Goal: Task Accomplishment & Management: Use online tool/utility

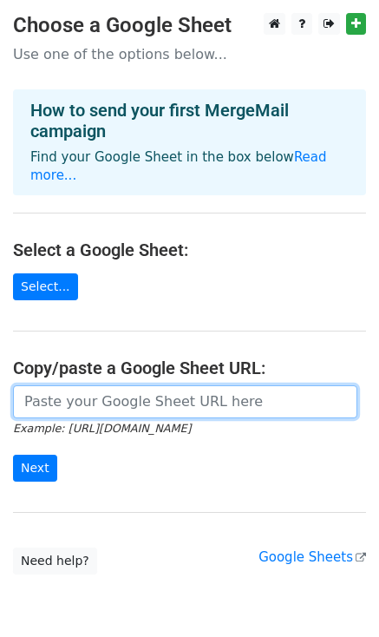
click at [114, 386] on input "url" at bounding box center [185, 402] width 345 height 33
paste input "[URL][DOMAIN_NAME]"
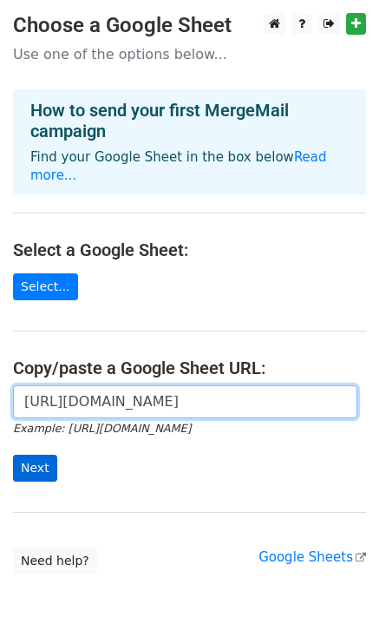
type input "[URL][DOMAIN_NAME]"
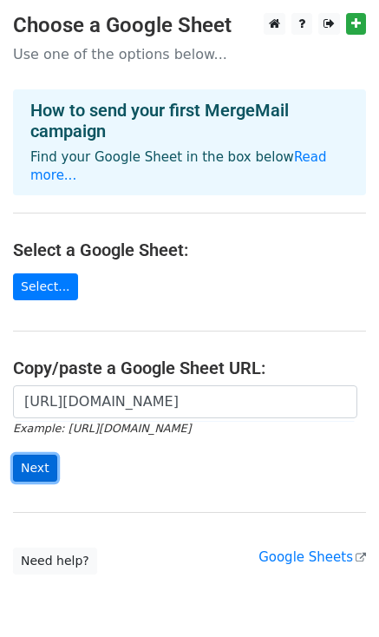
click at [45, 457] on input "Next" at bounding box center [35, 468] width 44 height 27
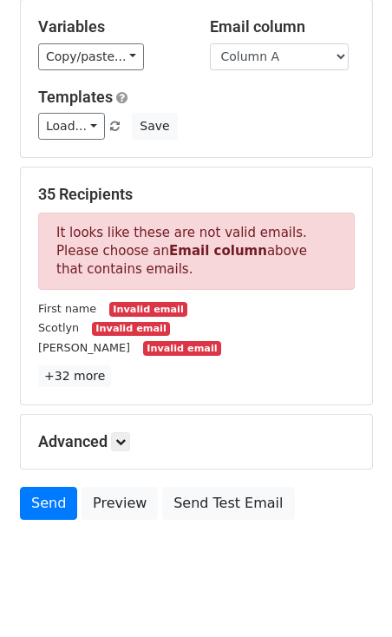
scroll to position [166, 0]
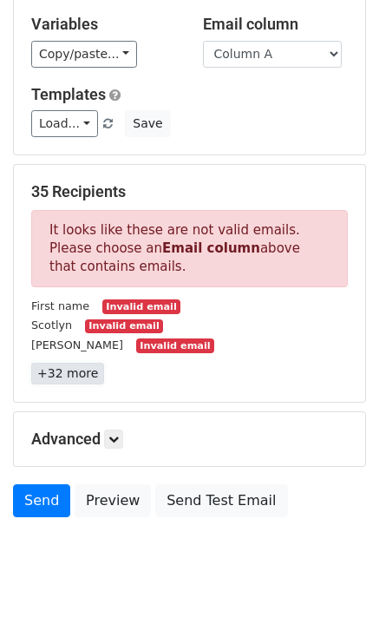
click at [88, 371] on link "+32 more" at bounding box center [67, 374] width 73 height 22
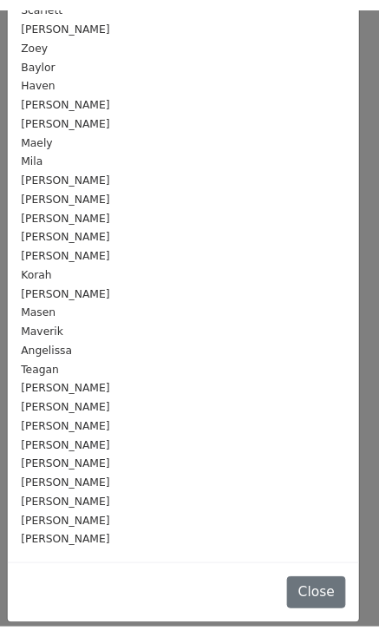
scroll to position [0, 0]
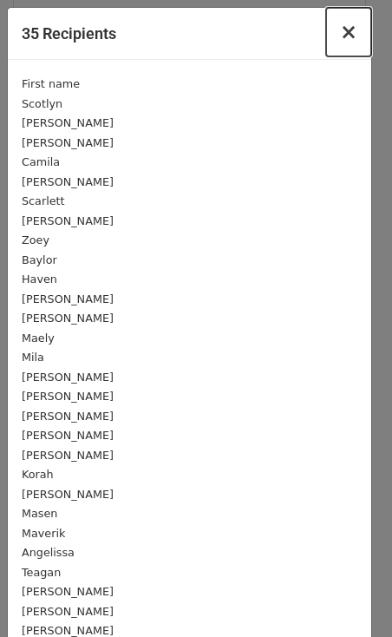
click at [340, 32] on span "×" at bounding box center [348, 32] width 17 height 24
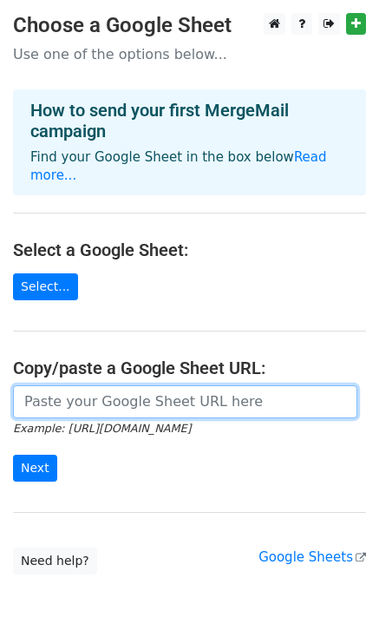
click at [69, 386] on input "url" at bounding box center [185, 402] width 345 height 33
type input "[URL][DOMAIN_NAME]"
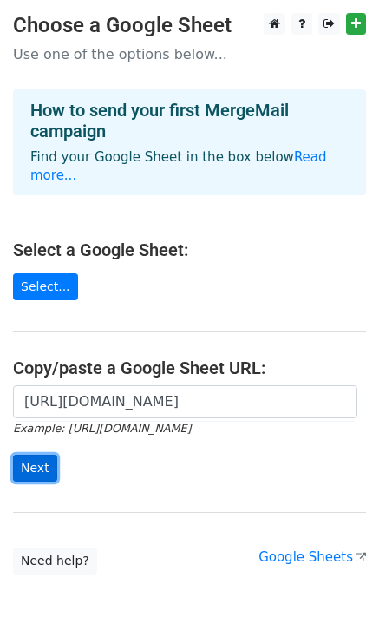
click at [30, 455] on input "Next" at bounding box center [35, 468] width 44 height 27
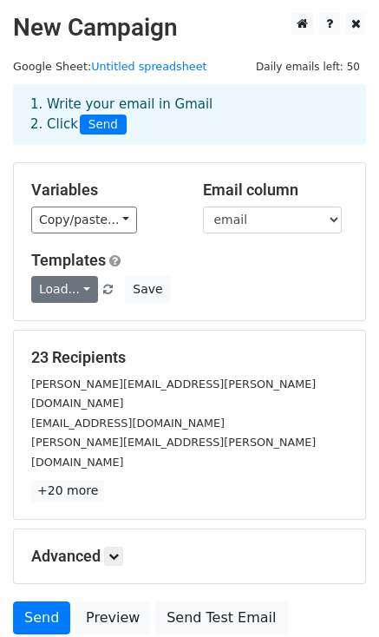
scroll to position [104, 0]
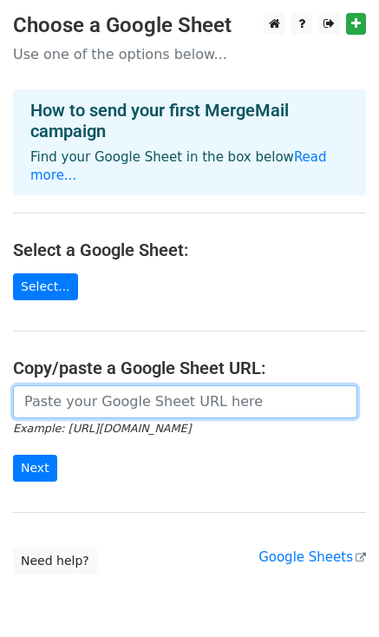
click at [45, 386] on input "url" at bounding box center [185, 402] width 345 height 33
paste input "https://docs.google.com/spreadsheets/d/1FA5hkfbaD9PWRMPfxzqHT02sBOdxFyHN5An1uHX…"
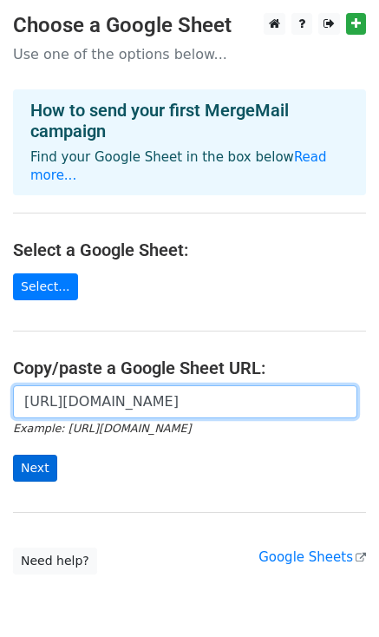
type input "https://docs.google.com/spreadsheets/d/1FA5hkfbaD9PWRMPfxzqHT02sBOdxFyHN5An1uHX…"
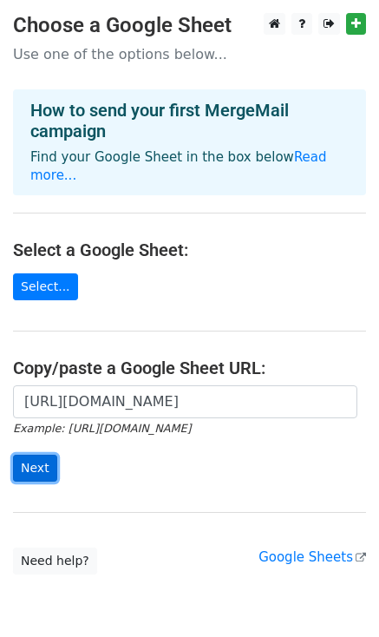
scroll to position [0, 0]
click at [42, 455] on input "Next" at bounding box center [35, 468] width 44 height 27
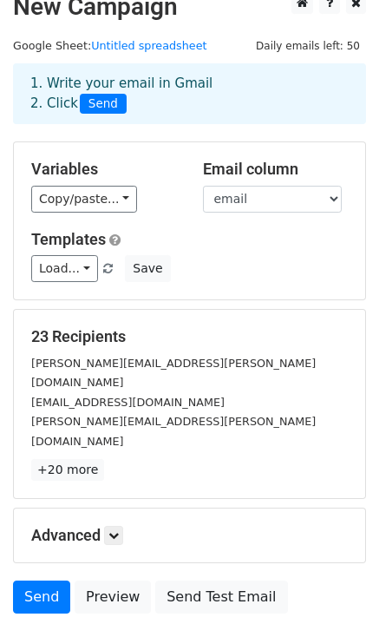
scroll to position [104, 0]
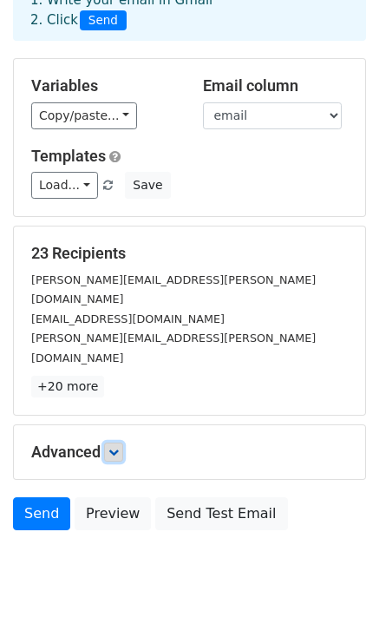
click at [123, 443] on link at bounding box center [113, 452] width 19 height 19
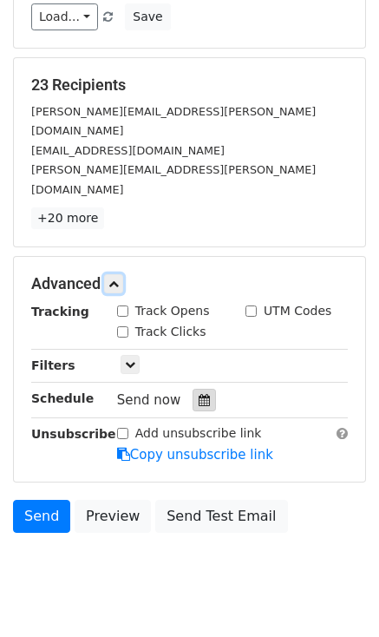
scroll to position [0, 0]
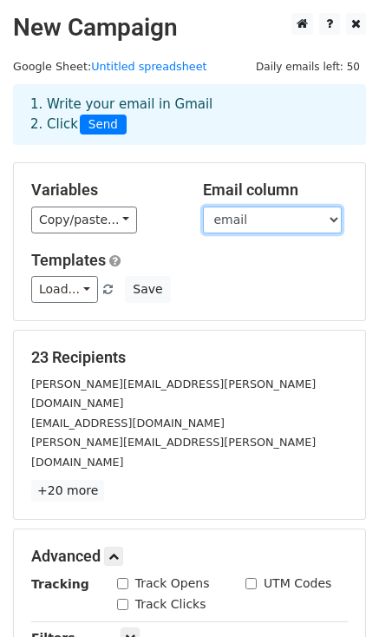
click at [241, 221] on select "email First name Grade level reading GE Math GE" at bounding box center [272, 220] width 139 height 27
click at [203, 207] on select "email First name Grade level reading GE Math GE" at bounding box center [272, 220] width 139 height 27
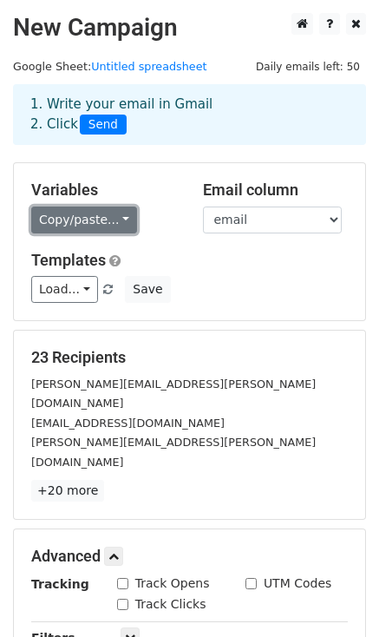
click at [108, 224] on link "Copy/paste..." at bounding box center [84, 220] width 106 height 27
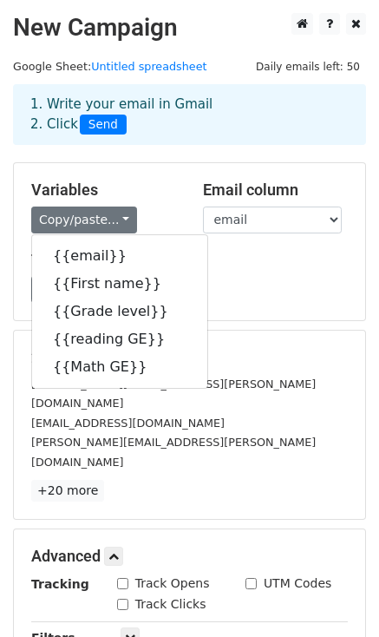
click at [267, 333] on div "23 Recipients roslyn.aguiar@gmail.com katiephillips161@yahoo.com alcaraz.viridi…" at bounding box center [190, 425] width 352 height 188
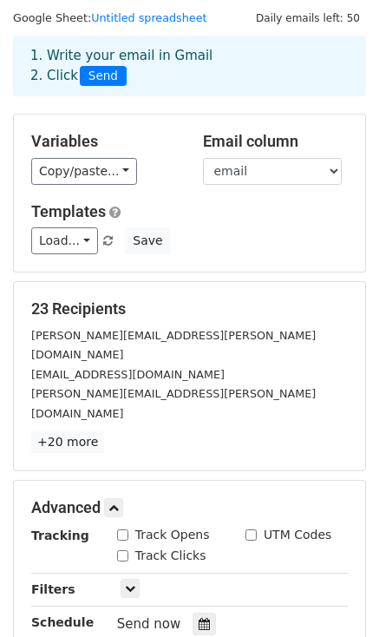
scroll to position [50, 0]
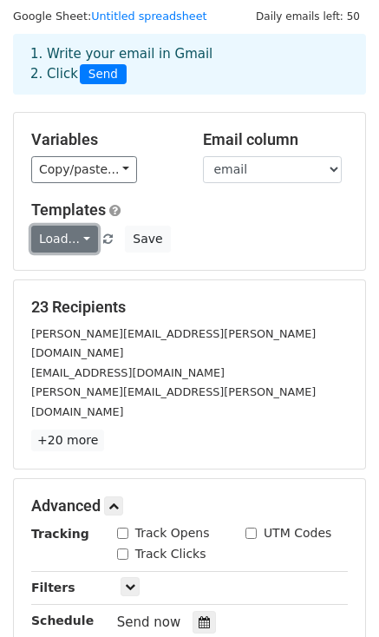
click at [76, 232] on link "Load..." at bounding box center [64, 239] width 67 height 27
click at [260, 326] on div "[PERSON_NAME][EMAIL_ADDRESS][PERSON_NAME][DOMAIN_NAME]" at bounding box center [189, 343] width 343 height 39
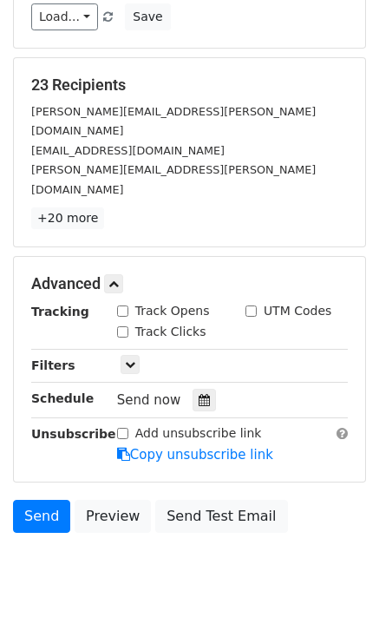
click at [160, 500] on div "Send Preview Send Test Email" at bounding box center [189, 521] width 379 height 42
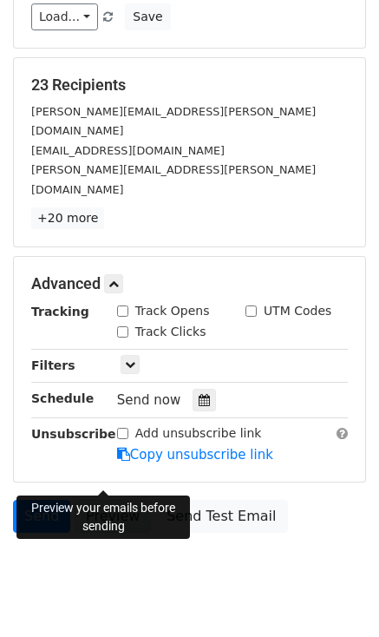
click at [119, 500] on link "Preview" at bounding box center [113, 516] width 76 height 33
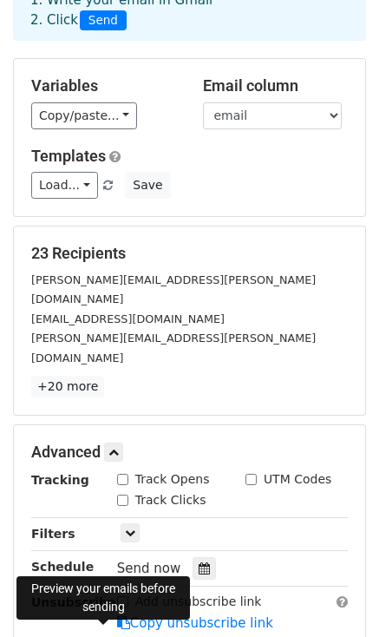
scroll to position [87, 0]
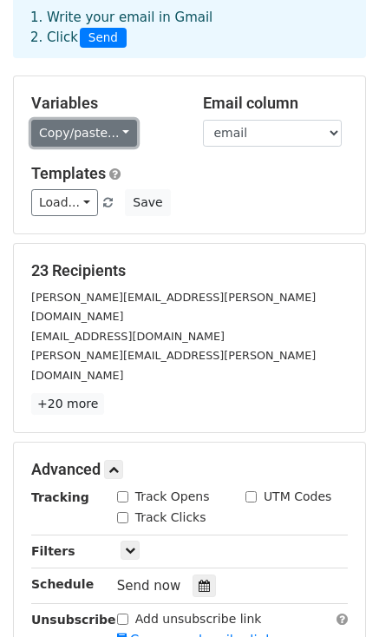
click at [122, 128] on link "Copy/paste..." at bounding box center [84, 133] width 106 height 27
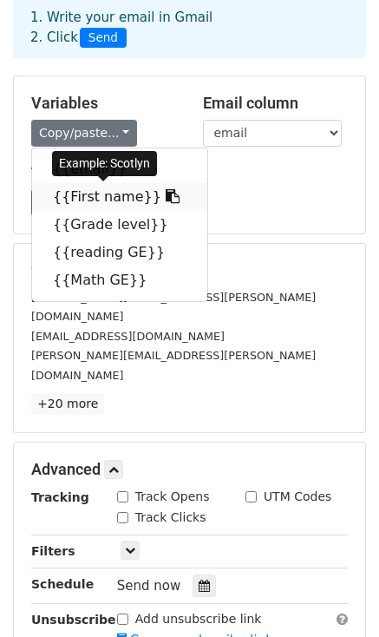
click at [166, 197] on icon at bounding box center [173, 196] width 14 height 14
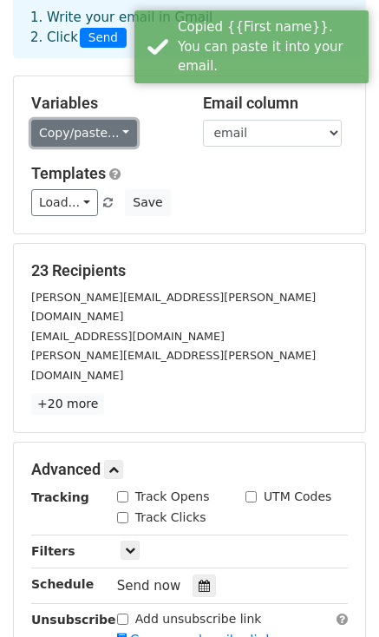
click at [110, 143] on link "Copy/paste..." at bounding box center [84, 133] width 106 height 27
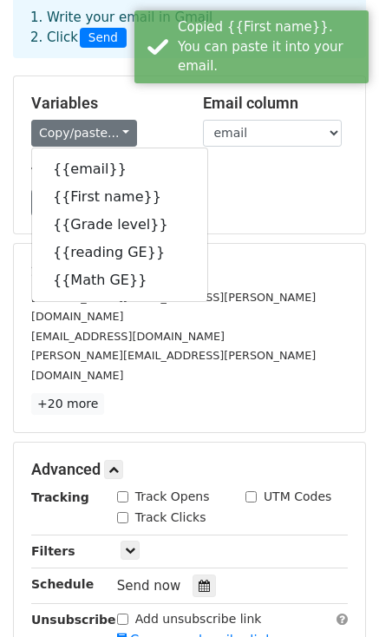
click at [222, 272] on h5 "23 Recipients" at bounding box center [189, 270] width 317 height 19
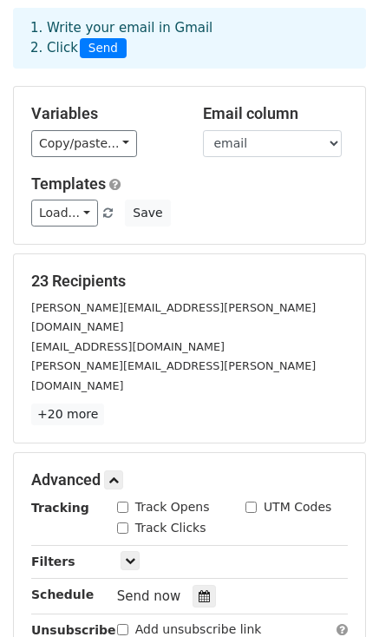
scroll to position [69, 0]
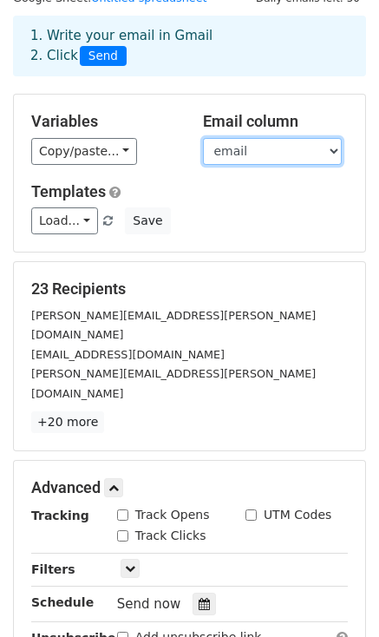
click at [247, 148] on select "email First name Grade level reading GE Math GE" at bounding box center [272, 151] width 139 height 27
click at [203, 138] on select "email First name Grade level reading GE Math GE" at bounding box center [272, 151] width 139 height 27
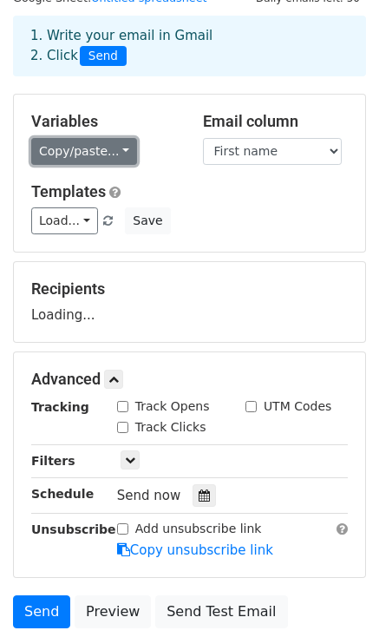
click at [91, 160] on link "Copy/paste..." at bounding box center [84, 151] width 106 height 27
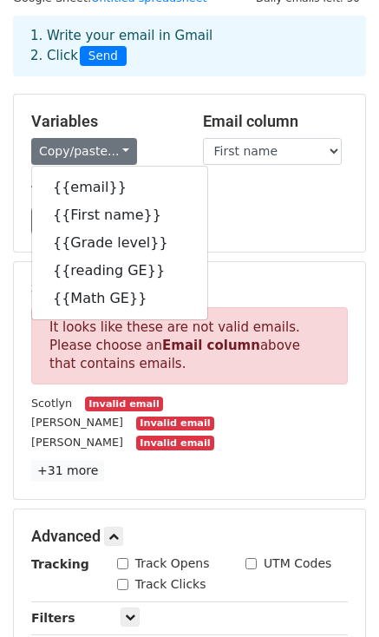
click at [195, 210] on div "Load... No templates saved Save" at bounding box center [189, 221] width 343 height 27
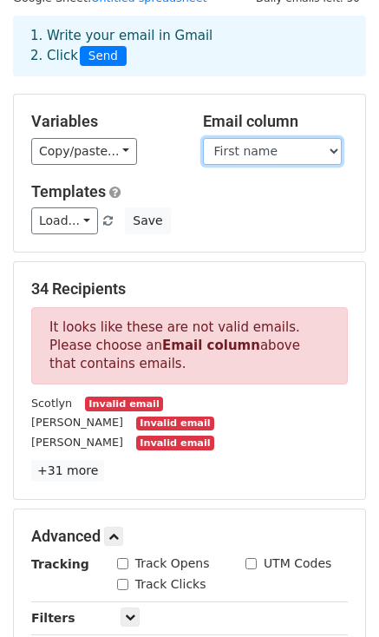
click at [241, 154] on select "email First name Grade level reading GE Math GE" at bounding box center [272, 151] width 139 height 27
select select "email"
click at [203, 138] on select "email First name Grade level reading GE Math GE" at bounding box center [272, 151] width 139 height 27
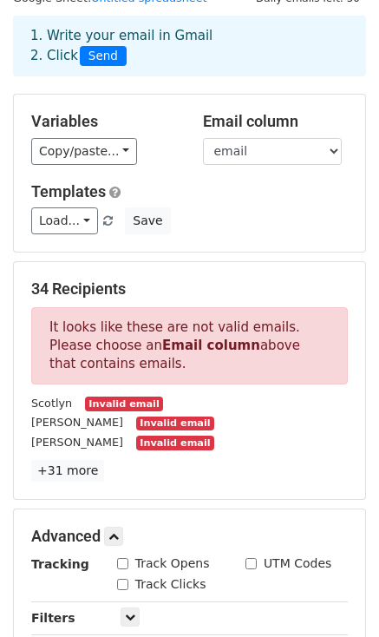
click at [198, 226] on div "Load... No templates saved Save" at bounding box center [189, 221] width 343 height 27
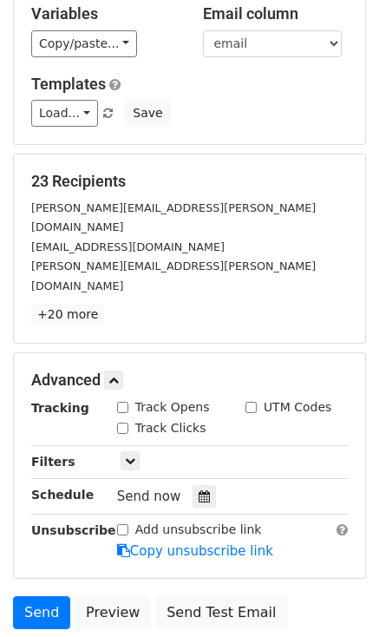
scroll to position [177, 0]
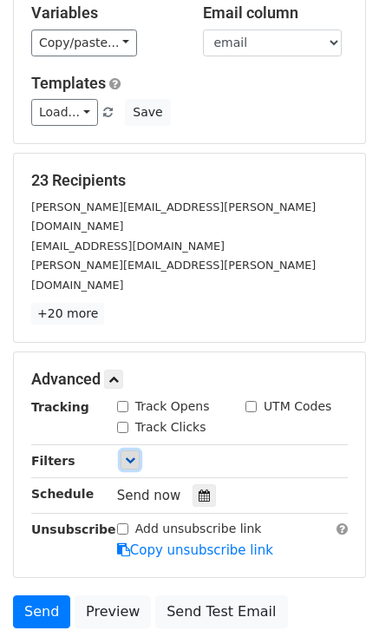
click at [129, 455] on icon at bounding box center [130, 460] width 10 height 10
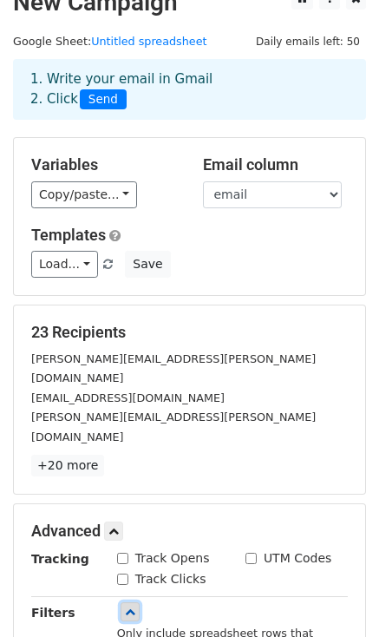
scroll to position [0, 0]
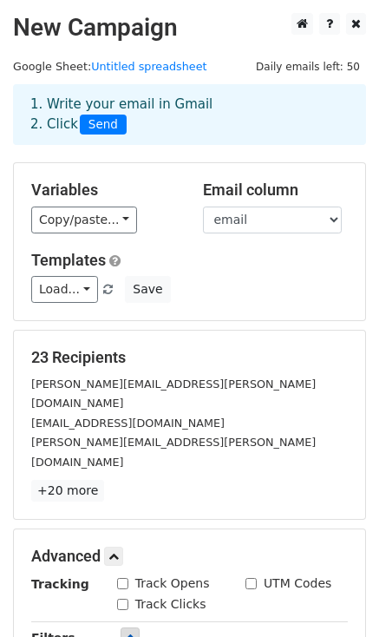
click at [103, 131] on span "Send" at bounding box center [103, 125] width 47 height 21
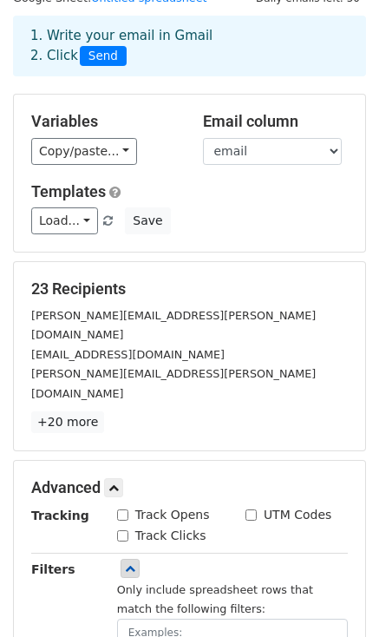
scroll to position [69, 0]
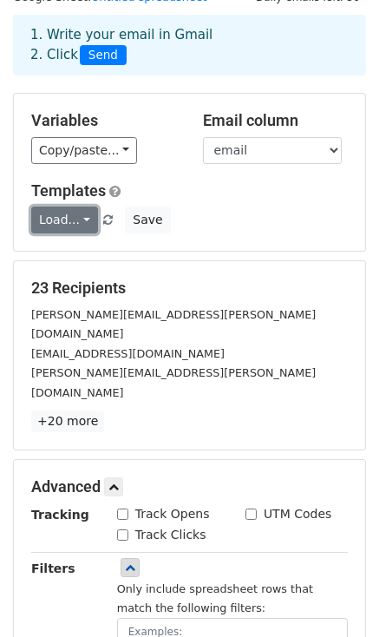
click at [63, 227] on link "Load..." at bounding box center [64, 220] width 67 height 27
click at [113, 263] on h6 "No templates saved" at bounding box center [113, 259] width 162 height 29
click at [198, 275] on div "23 Recipients roslyn.aguiar@gmail.com katiephillips161@yahoo.com alcaraz.viridi…" at bounding box center [190, 355] width 352 height 188
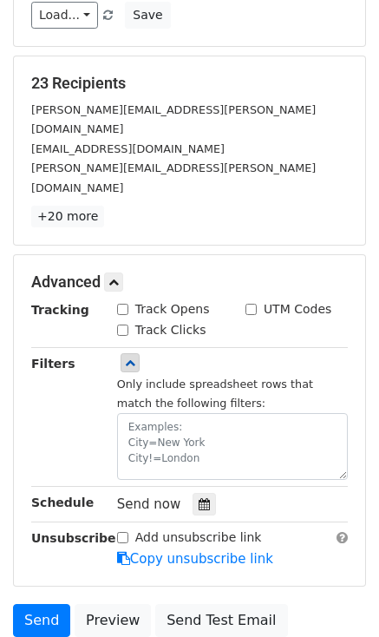
scroll to position [379, 0]
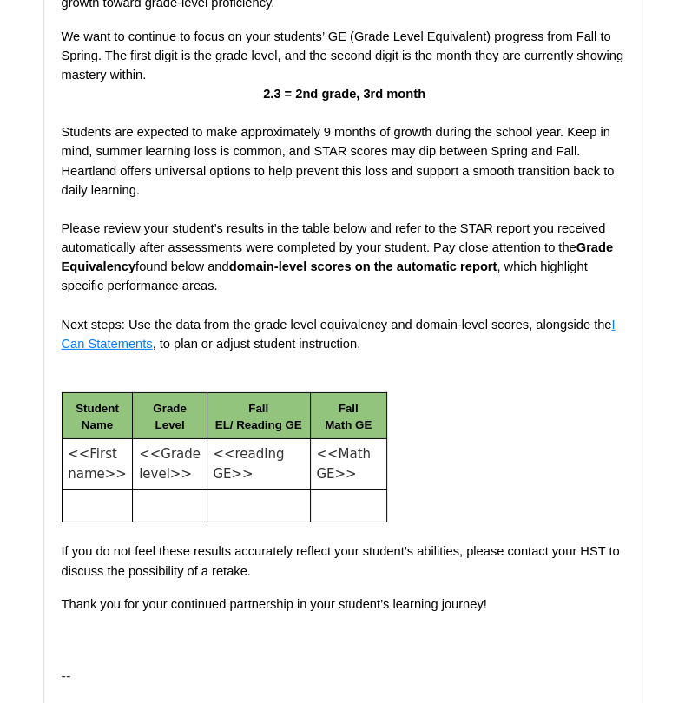
scroll to position [2722, 0]
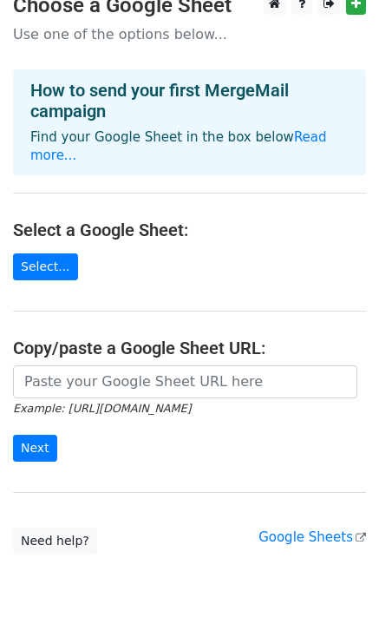
scroll to position [56, 0]
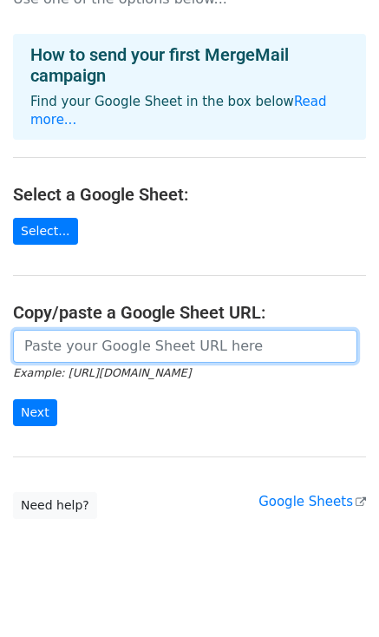
click at [63, 330] on input "url" at bounding box center [185, 346] width 345 height 33
paste input "https://docs.google.com/spreadsheets/d/1FA5hkfbaD9PWRMPfxzqHT02sBOdxFyHN5An1uHX…"
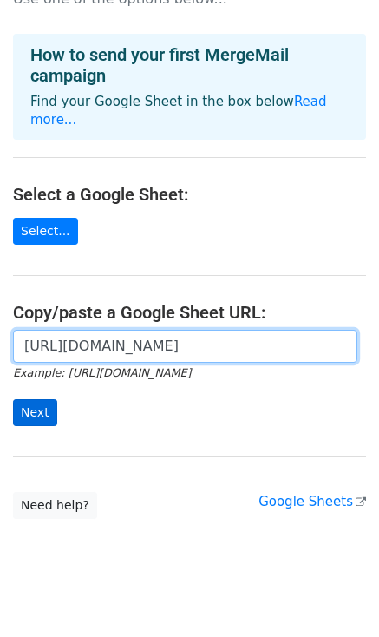
type input "https://docs.google.com/spreadsheets/d/1FA5hkfbaD9PWRMPfxzqHT02sBOdxFyHN5An1uHX…"
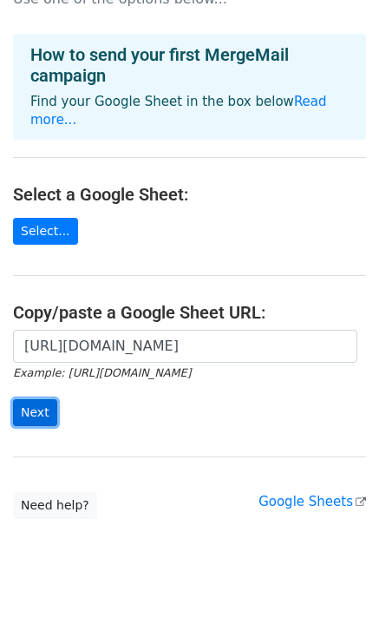
scroll to position [0, 0]
click at [36, 399] on input "Next" at bounding box center [35, 412] width 44 height 27
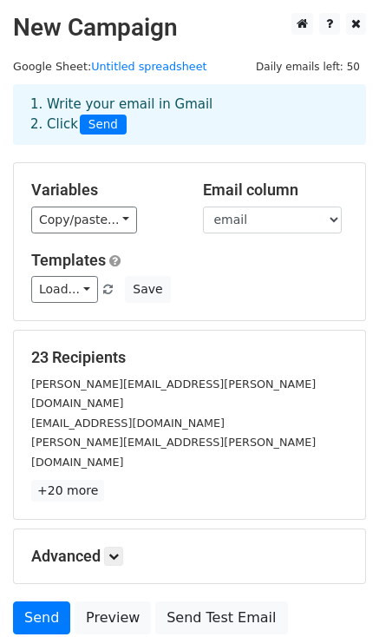
scroll to position [104, 0]
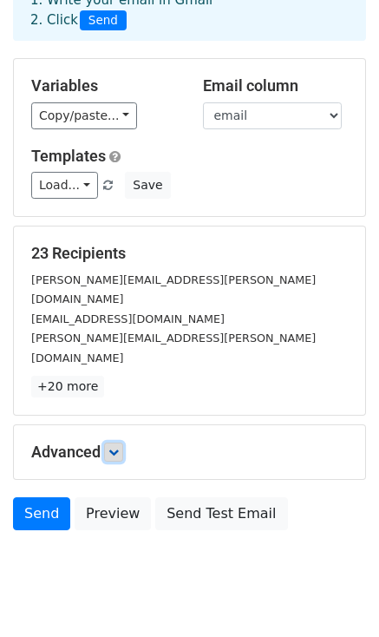
click at [112, 447] on icon at bounding box center [114, 452] width 10 height 10
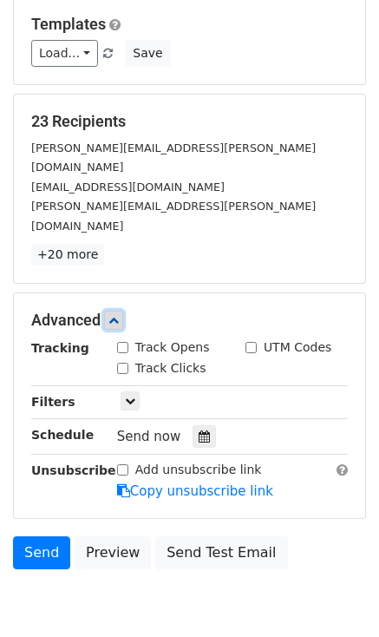
scroll to position [249, 0]
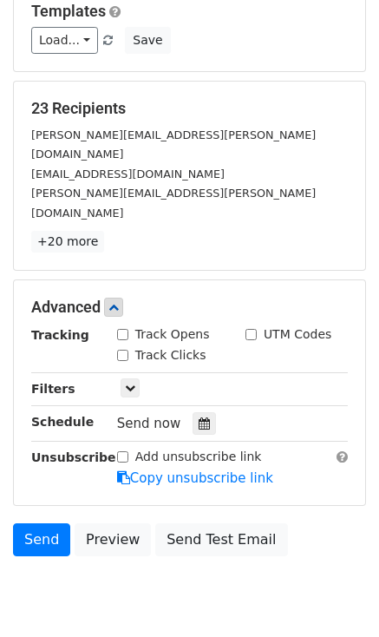
drag, startPoint x: 135, startPoint y: 353, endPoint x: 177, endPoint y: 334, distance: 46.6
click at [177, 334] on div "Tracking Track Opens UTM Codes Track Clicks Filters Only include spreadsheet ro…" at bounding box center [189, 407] width 317 height 162
click at [131, 383] on icon at bounding box center [130, 388] width 10 height 10
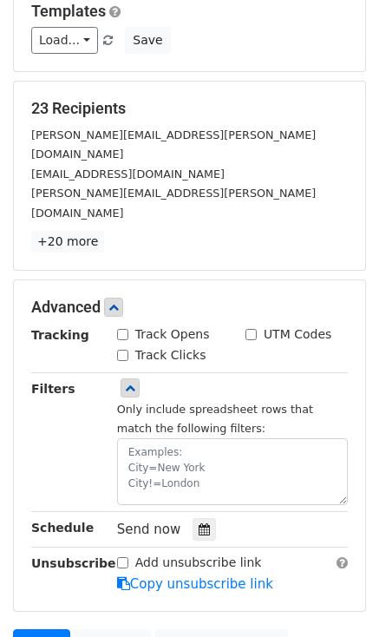
click at [117, 329] on input "Track Opens" at bounding box center [122, 334] width 11 height 11
checkbox input "true"
click at [120, 350] on input "Track Clicks" at bounding box center [122, 355] width 11 height 11
checkbox input "true"
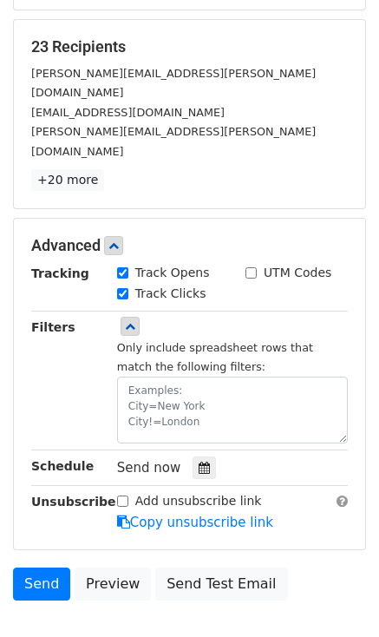
scroll to position [312, 0]
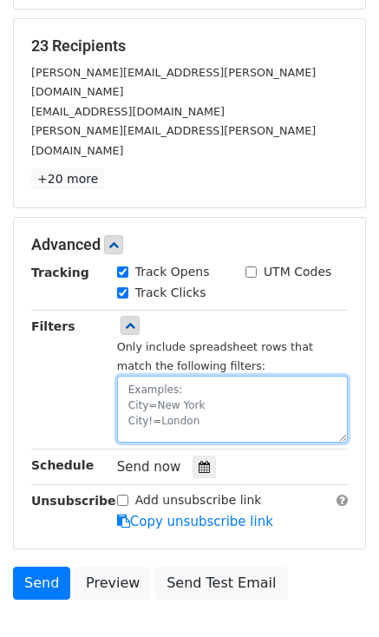
click at [195, 376] on textarea at bounding box center [232, 409] width 231 height 67
type textarea "S"
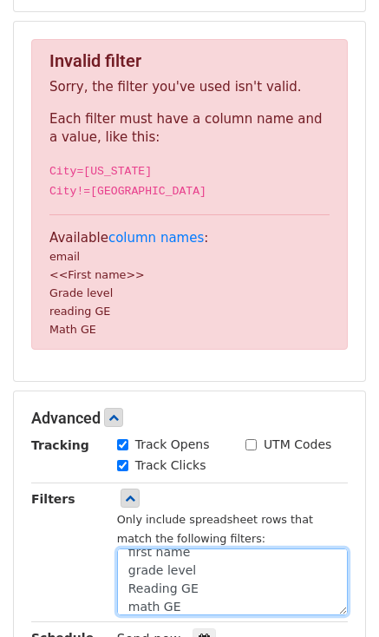
type textarea "first name grade level Reading GE math GE"
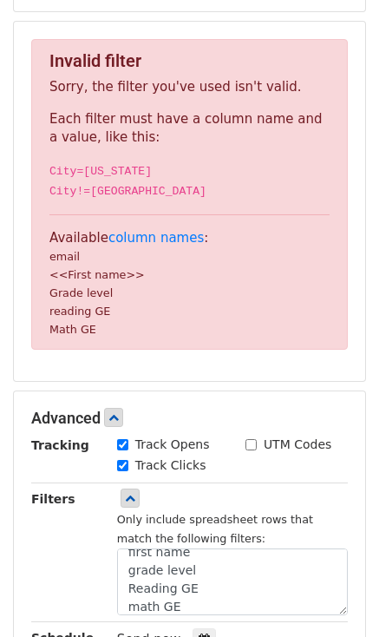
scroll to position [312, 0]
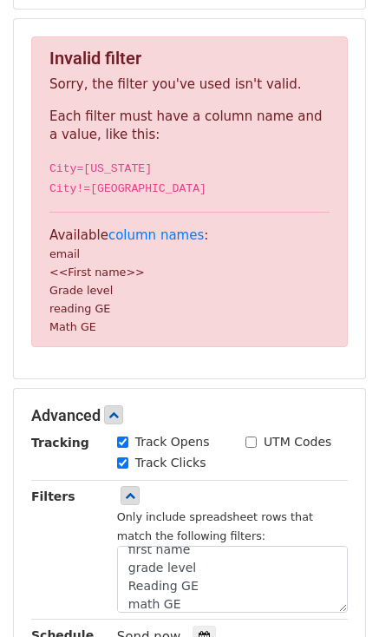
click at [110, 478] on div "Tracking Track Opens UTM Codes Track Clicks Filters Only include spreadsheet ro…" at bounding box center [189, 567] width 317 height 268
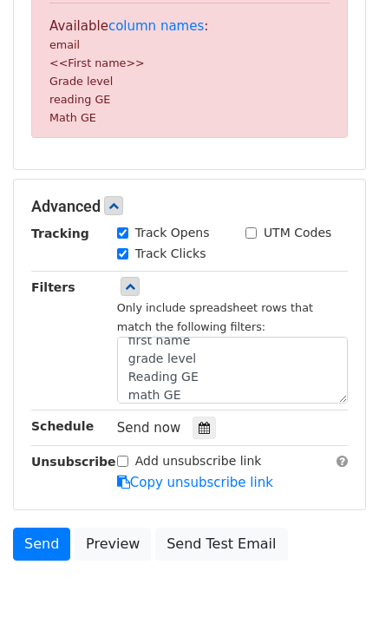
scroll to position [523, 0]
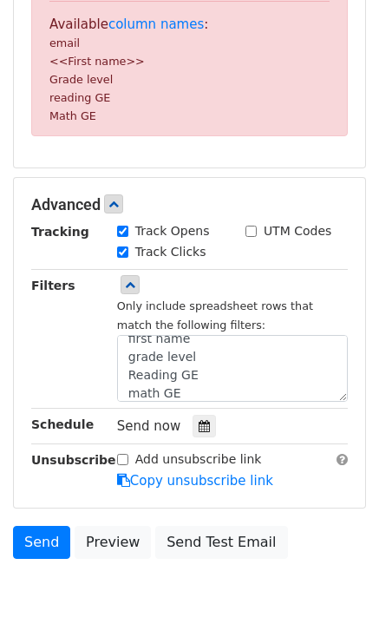
click at [208, 333] on div "Only include spreadsheet rows that match the following filters: first name grad…" at bounding box center [232, 349] width 231 height 106
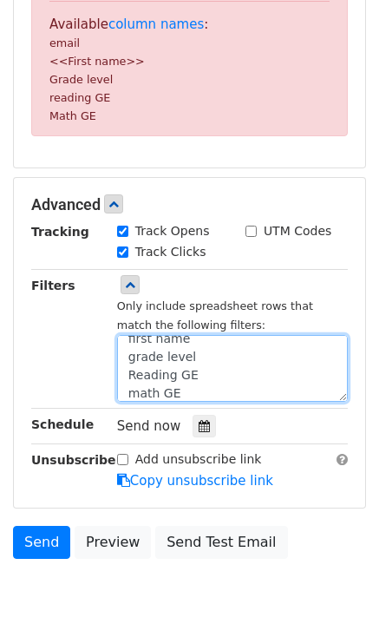
click at [191, 343] on textarea "first name grade level Reading GE math GE" at bounding box center [232, 368] width 231 height 67
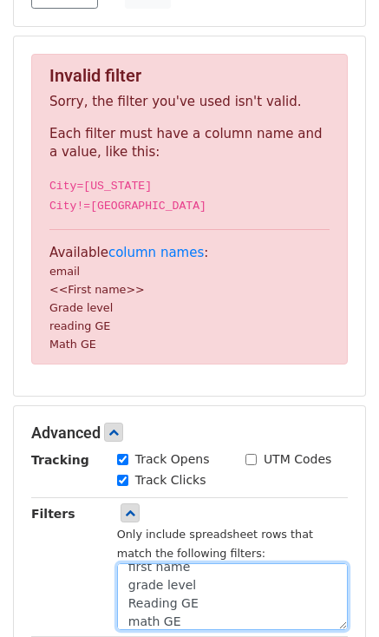
scroll to position [293, 0]
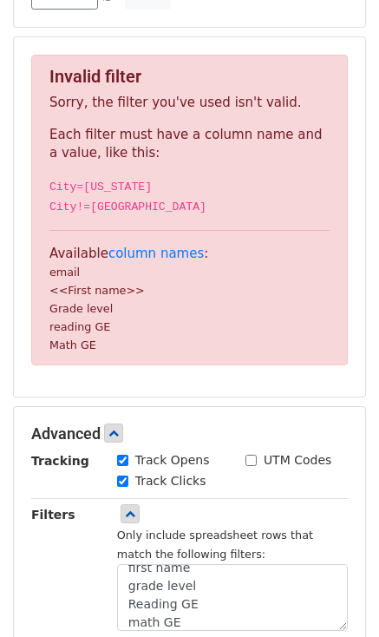
drag, startPoint x: 193, startPoint y: 578, endPoint x: 254, endPoint y: 548, distance: 68.0
click at [254, 548] on div "Only include spreadsheet rows that match the following filters: first name grad…" at bounding box center [232, 578] width 231 height 106
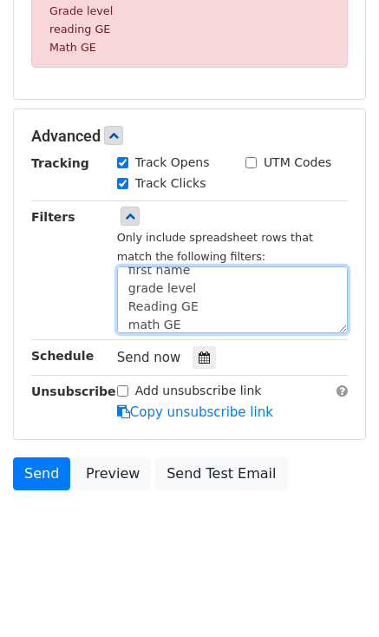
scroll to position [0, 0]
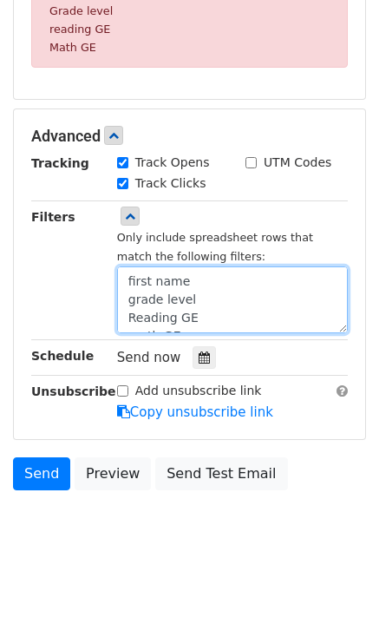
drag, startPoint x: 220, startPoint y: 317, endPoint x: 87, endPoint y: 229, distance: 159.2
click at [87, 229] on div "Filters Only include spreadsheet rows that match the following filters: first n…" at bounding box center [189, 271] width 343 height 126
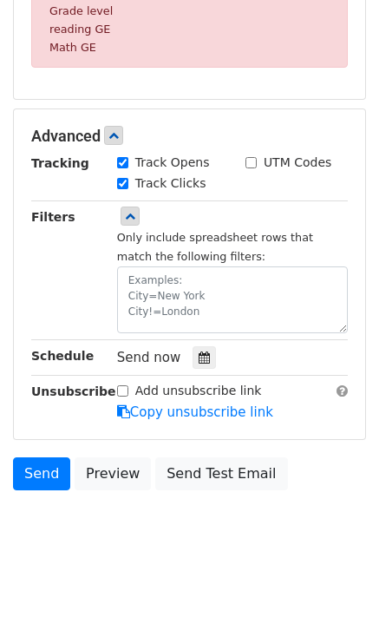
click at [89, 287] on div "Filters" at bounding box center [61, 271] width 86 height 126
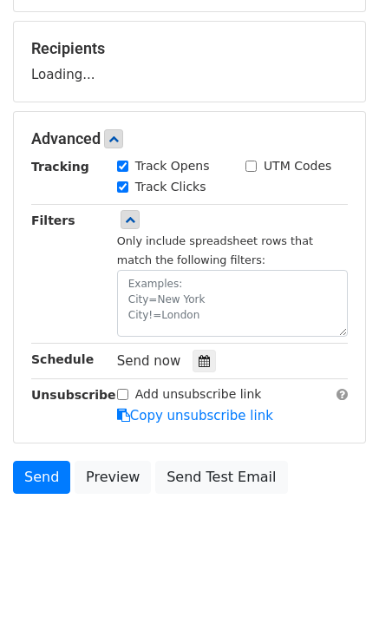
scroll to position [379, 0]
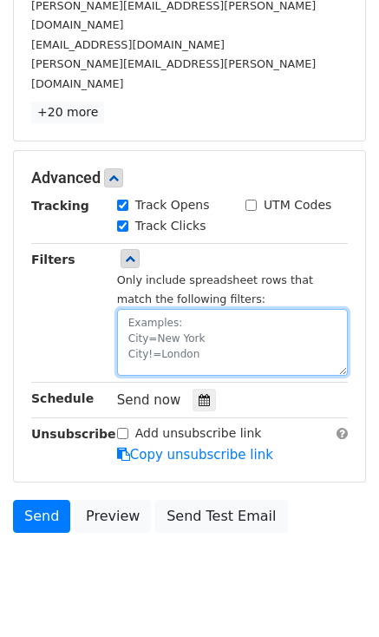
click at [151, 309] on textarea at bounding box center [232, 342] width 231 height 67
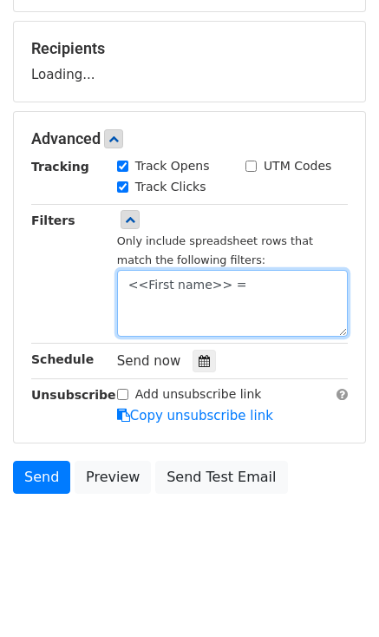
click at [275, 302] on textarea "<<First name>> =" at bounding box center [232, 303] width 231 height 67
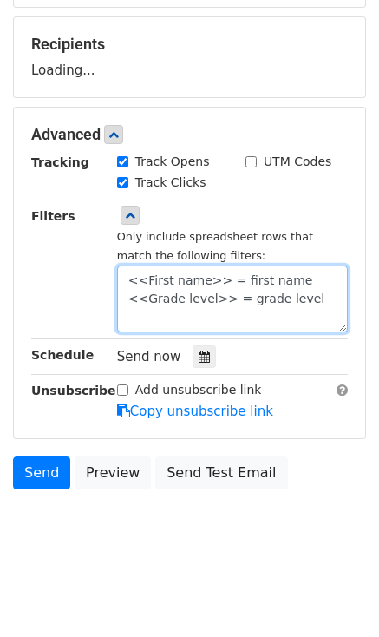
scroll to position [309, 0]
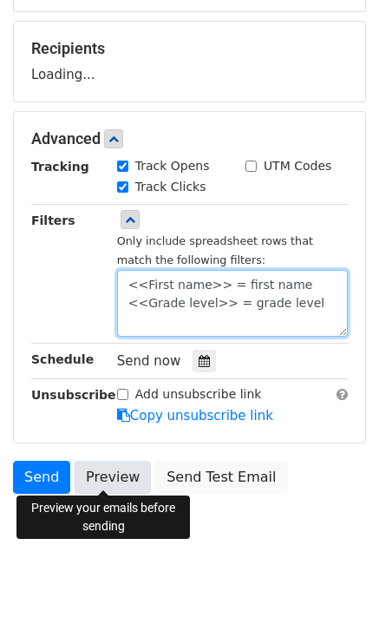
type textarea "<<First name>> = first name <<Grade level>> = grade level"
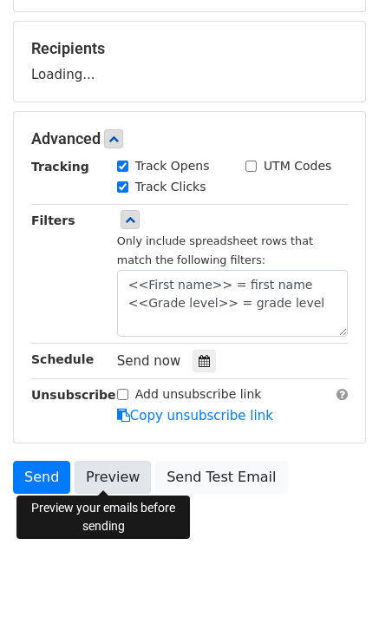
click at [117, 465] on link "Preview" at bounding box center [113, 477] width 76 height 33
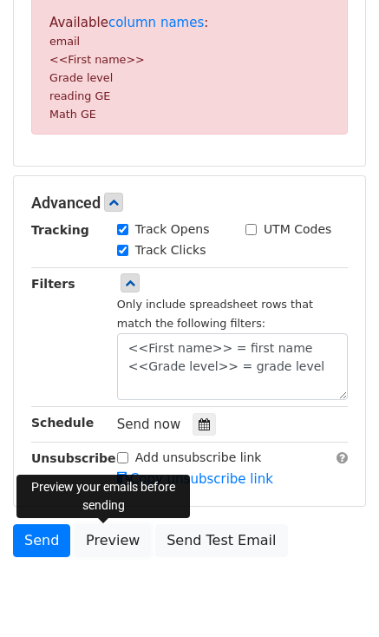
scroll to position [528, 0]
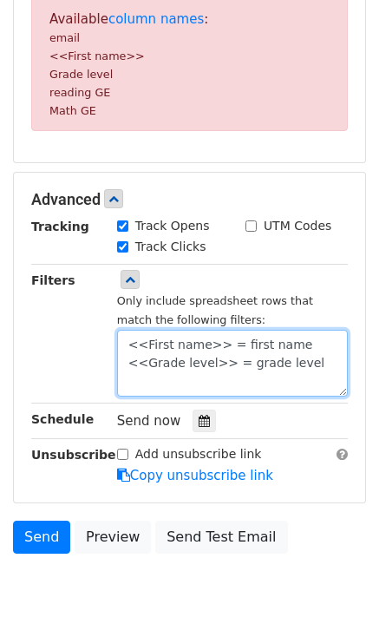
drag, startPoint x: 312, startPoint y: 370, endPoint x: 90, endPoint y: 343, distance: 223.0
click at [90, 343] on div "Filters Only include spreadsheet rows that match the following filters: <<First…" at bounding box center [189, 334] width 343 height 126
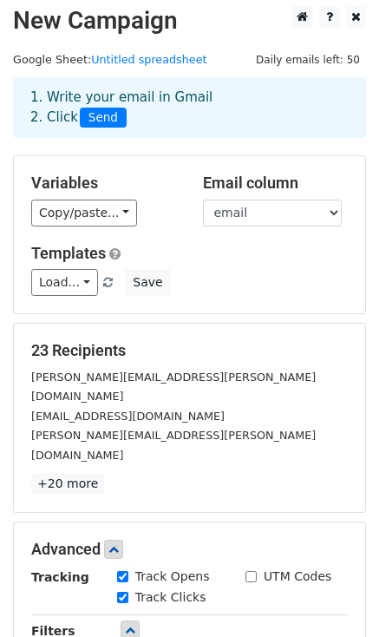
scroll to position [6, 0]
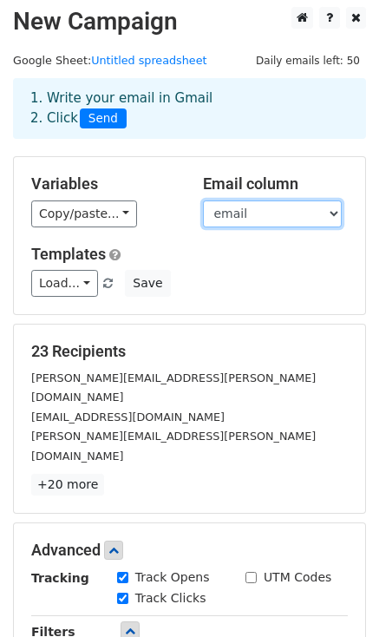
click at [274, 212] on select "email <<First name>> Grade level reading GE Math GE" at bounding box center [272, 214] width 139 height 27
click at [248, 207] on select "email <<First name>> Grade level reading GE Math GE" at bounding box center [272, 214] width 139 height 27
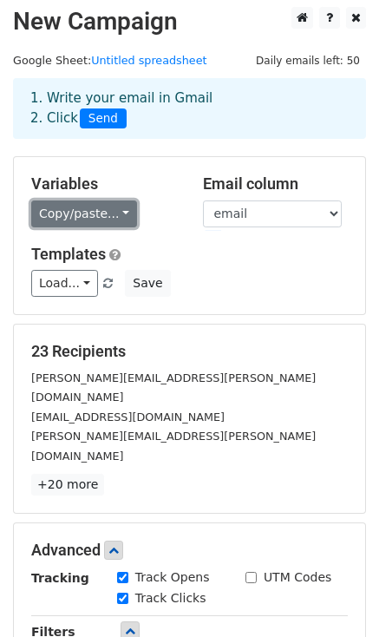
click at [115, 209] on link "Copy/paste..." at bounding box center [84, 214] width 106 height 27
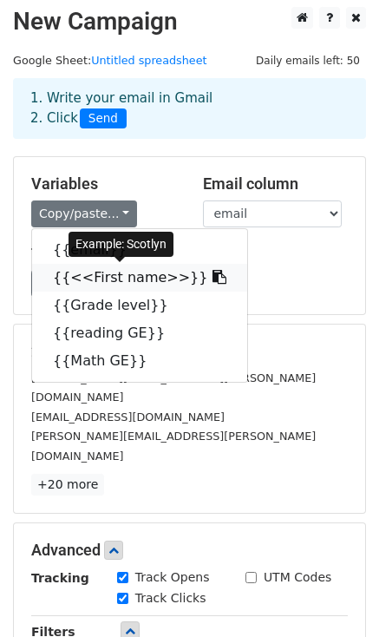
click at [213, 276] on icon at bounding box center [220, 277] width 14 height 14
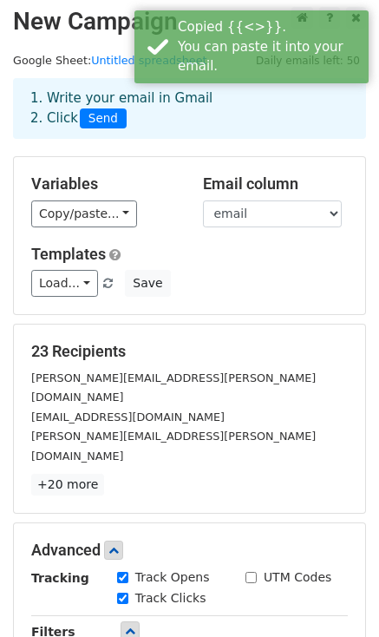
click at [97, 227] on div "Variables Copy/paste... {{email}} {{<<First name>>}} {{Grade level}} {{reading …" at bounding box center [190, 235] width 352 height 157
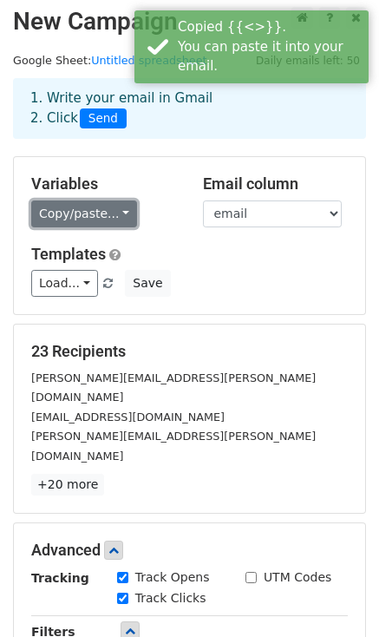
click at [97, 225] on link "Copy/paste..." at bounding box center [84, 214] width 106 height 27
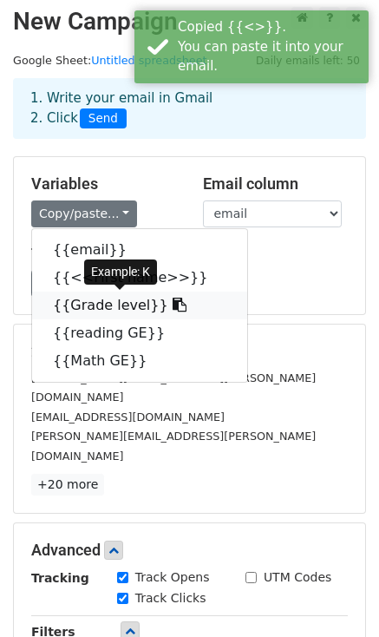
click at [173, 305] on icon at bounding box center [180, 305] width 14 height 14
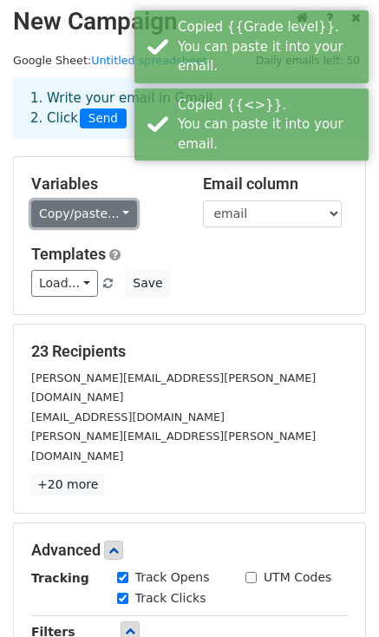
click at [107, 214] on link "Copy/paste..." at bounding box center [84, 214] width 106 height 27
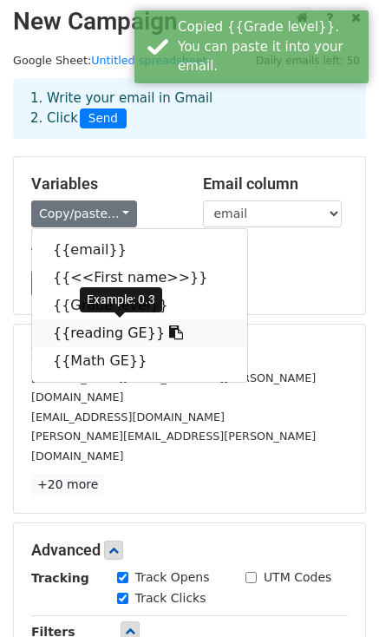
click at [169, 338] on icon at bounding box center [176, 333] width 14 height 14
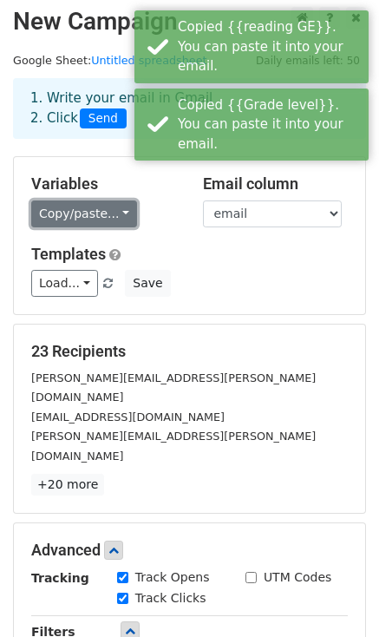
click at [108, 216] on link "Copy/paste..." at bounding box center [84, 214] width 106 height 27
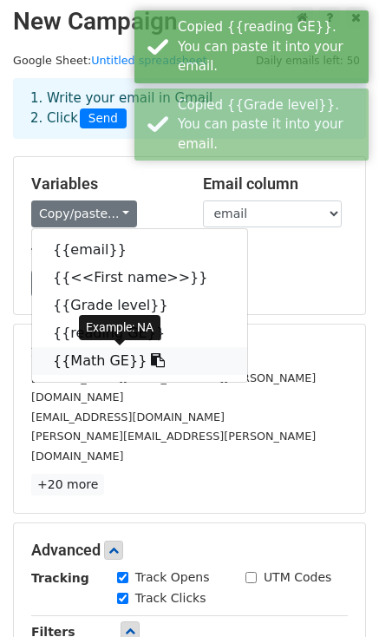
click at [151, 365] on icon at bounding box center [158, 360] width 14 height 14
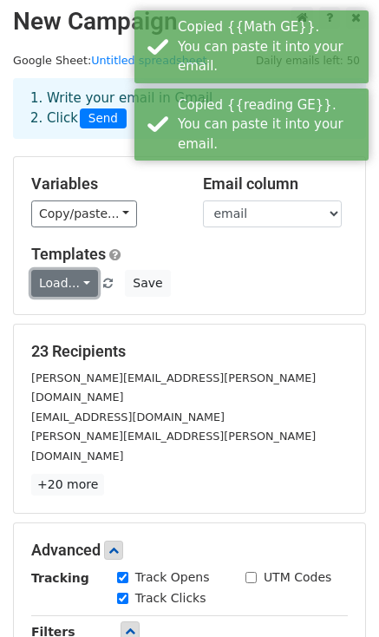
click at [83, 294] on link "Load..." at bounding box center [64, 283] width 67 height 27
click at [195, 281] on div "Load... No templates saved Save" at bounding box center [189, 283] width 343 height 27
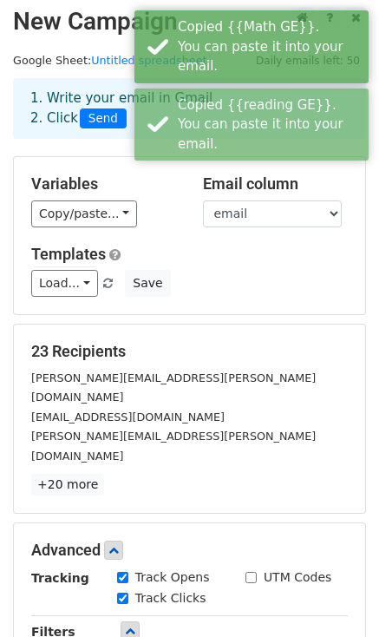
scroll to position [379, 0]
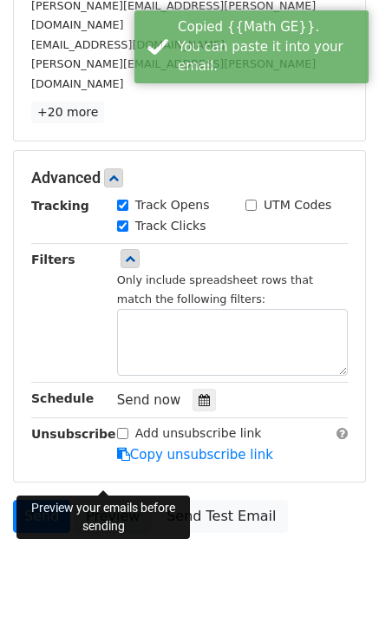
click at [108, 500] on link "Preview" at bounding box center [113, 516] width 76 height 33
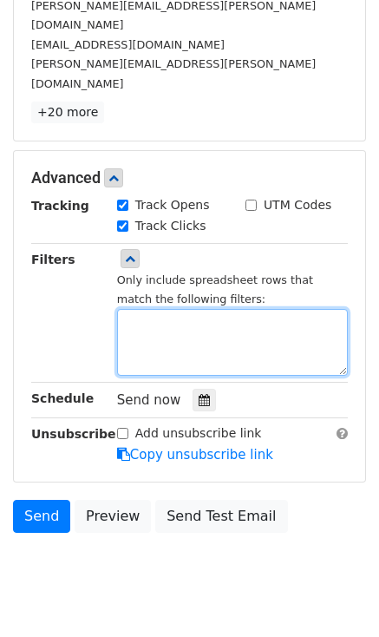
click at [142, 309] on textarea at bounding box center [232, 342] width 231 height 67
click at [145, 309] on textarea at bounding box center [232, 342] width 231 height 67
paste textarea "<<First name>> Grade level reading GE Math GE Scotlyn K 0.3 NA"
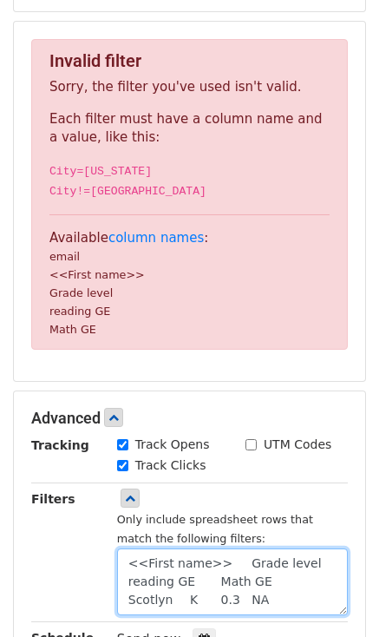
scroll to position [17, 0]
drag, startPoint x: 265, startPoint y: 317, endPoint x: 118, endPoint y: 581, distance: 302.0
click at [118, 581] on textarea "<<First name>> Grade level reading GE Math GE Scotlyn K 0.3 NA" at bounding box center [232, 582] width 231 height 67
type textarea "<<First name>> Grade level reading GE Math GE"
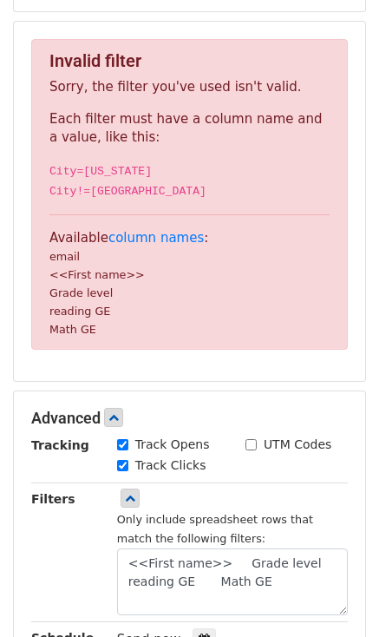
click at [219, 484] on div "Tracking Track Opens UTM Codes Track Clicks Filters Only include spreadsheet ro…" at bounding box center [189, 570] width 317 height 268
click at [104, 483] on hr at bounding box center [189, 483] width 317 height 1
click at [133, 239] on link "column names" at bounding box center [157, 238] width 96 height 16
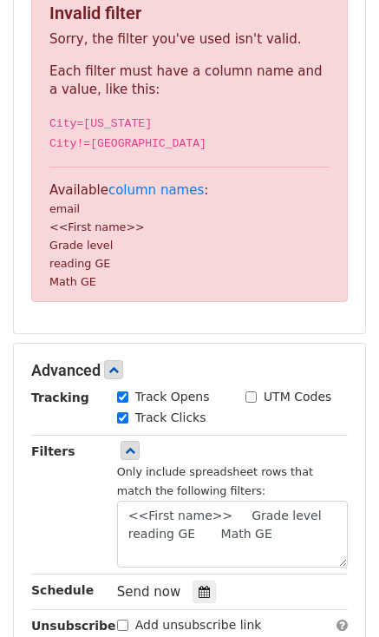
scroll to position [374, 0]
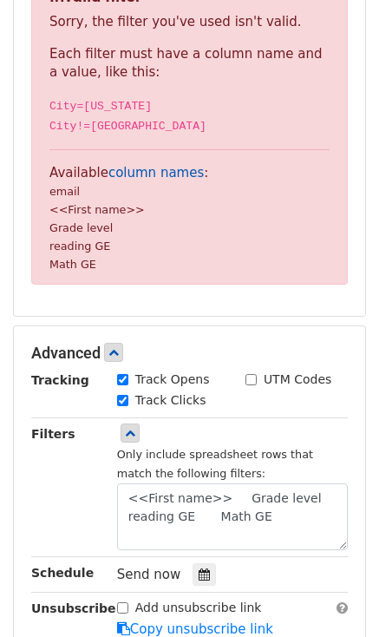
click at [145, 170] on link "column names" at bounding box center [157, 173] width 96 height 16
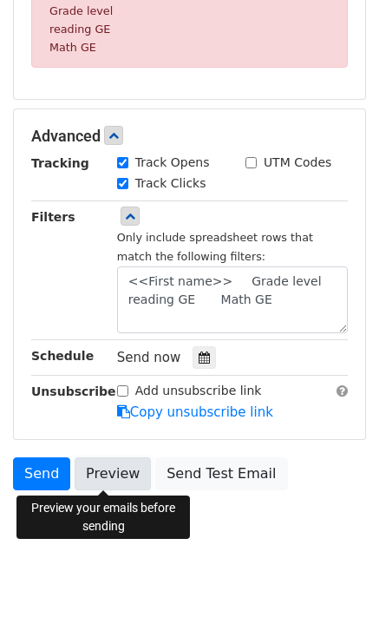
click at [90, 478] on link "Preview" at bounding box center [113, 474] width 76 height 33
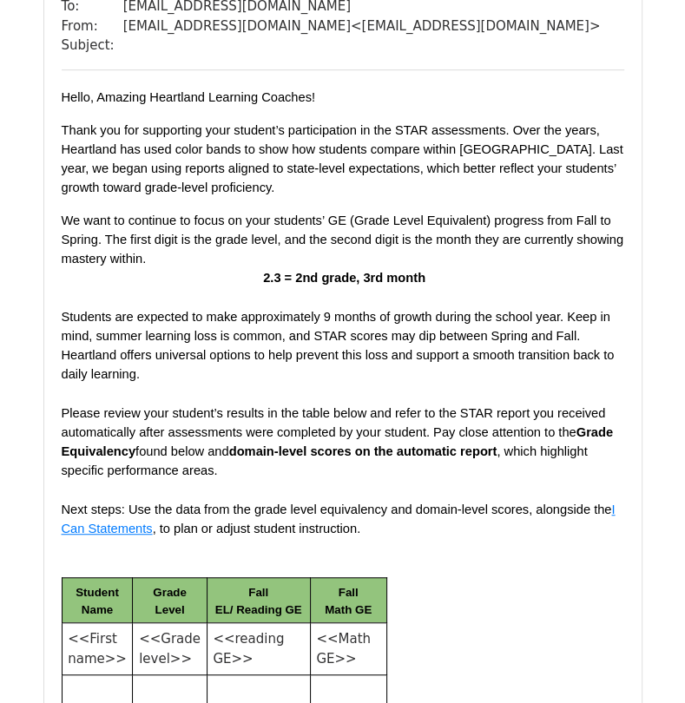
scroll to position [3741, 0]
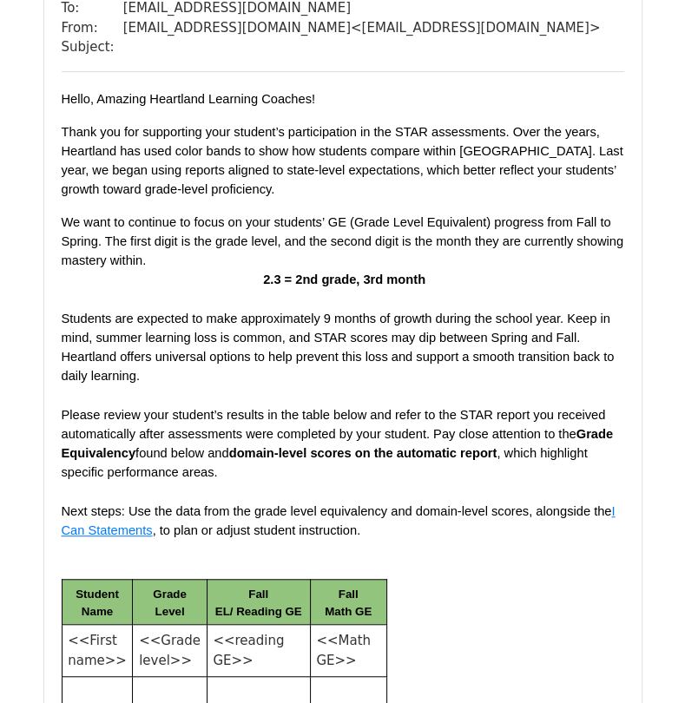
click at [474, 375] on div "Hello, Amazing Heartland Learning Coaches! Thank you for supporting your studen…" at bounding box center [343, 461] width 563 height 744
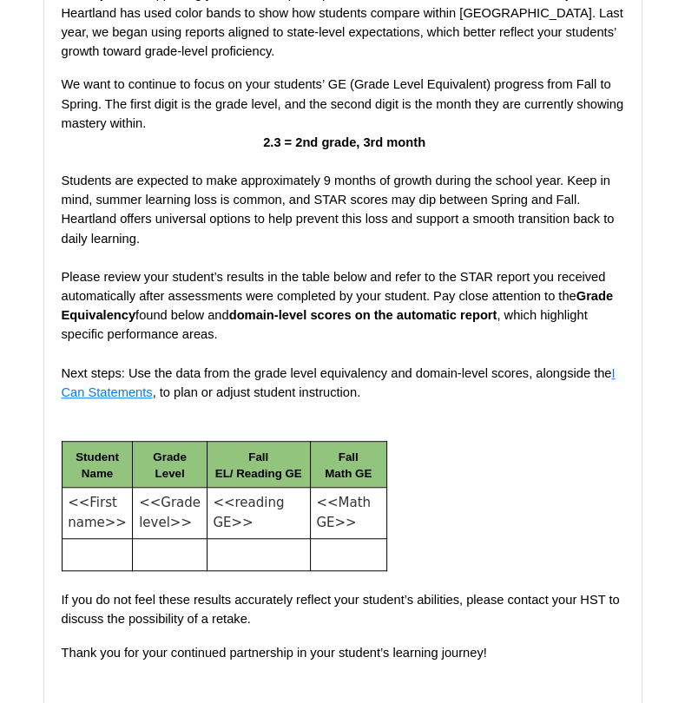
scroll to position [399, 0]
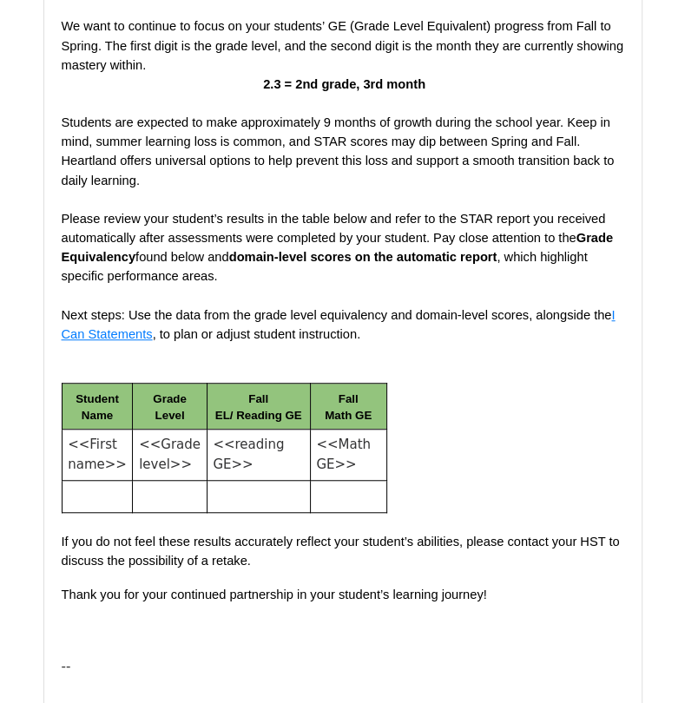
scroll to position [461, 0]
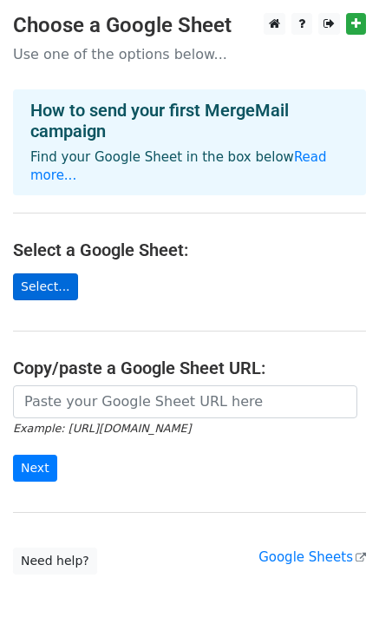
scroll to position [56, 0]
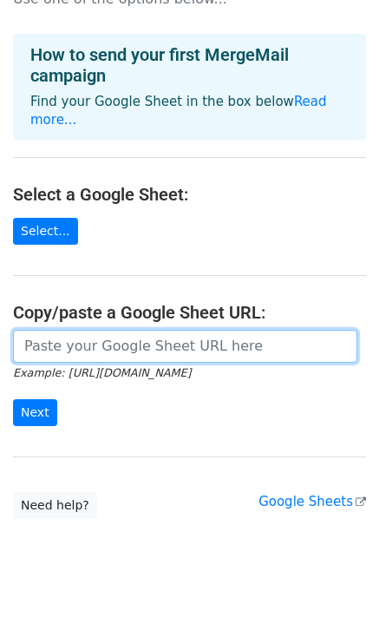
click at [69, 330] on input "url" at bounding box center [185, 346] width 345 height 33
type input "[URL][DOMAIN_NAME]"
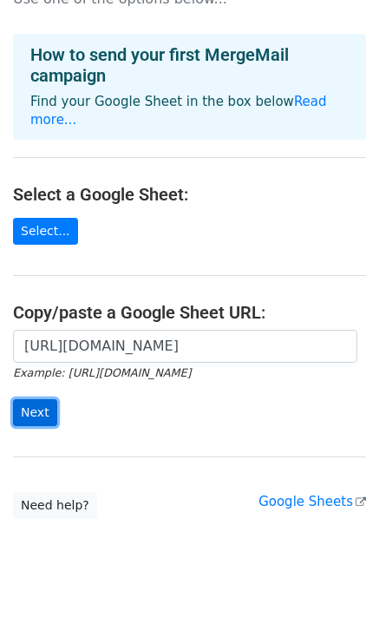
click at [13, 399] on input "Next" at bounding box center [35, 412] width 44 height 27
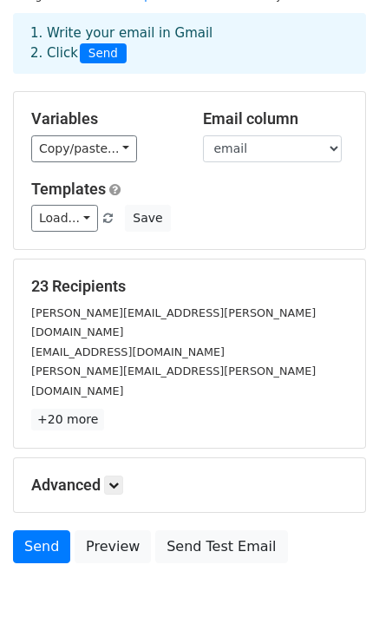
scroll to position [104, 0]
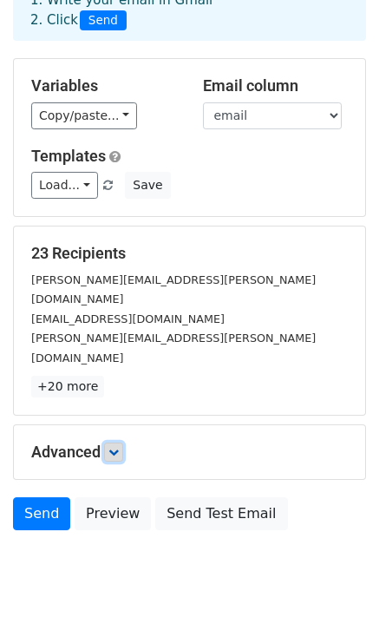
click at [111, 443] on link at bounding box center [113, 452] width 19 height 19
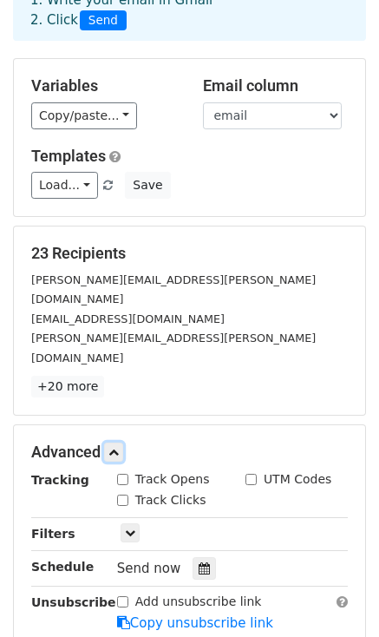
scroll to position [273, 0]
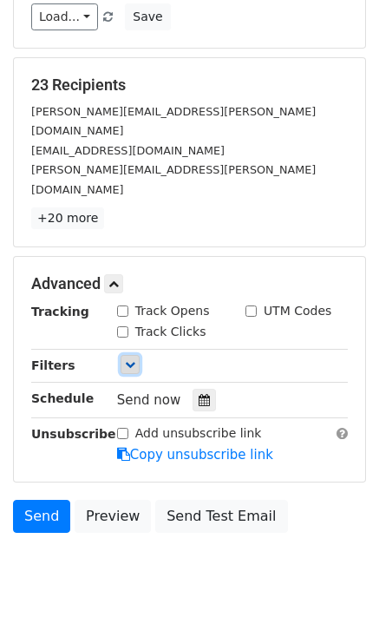
click at [129, 359] on icon at bounding box center [130, 364] width 10 height 10
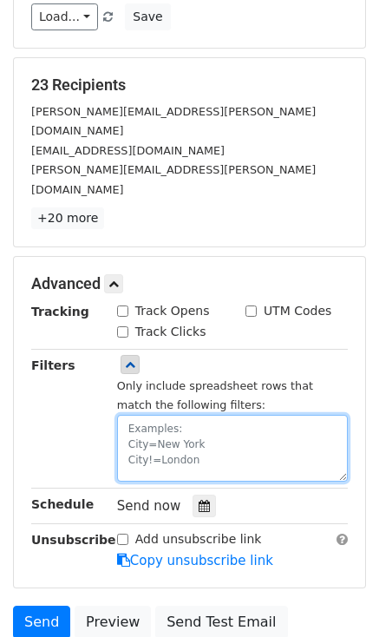
click at [197, 415] on textarea at bounding box center [232, 448] width 231 height 67
type textarea "<"
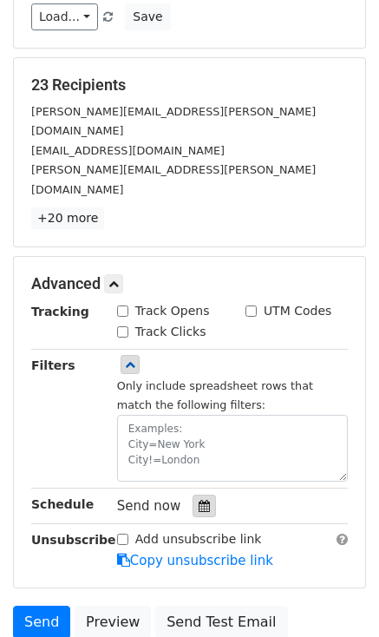
scroll to position [326, 0]
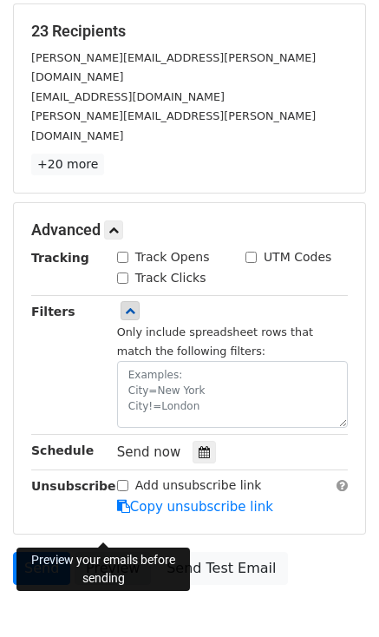
click at [115, 552] on link "Preview" at bounding box center [113, 568] width 76 height 33
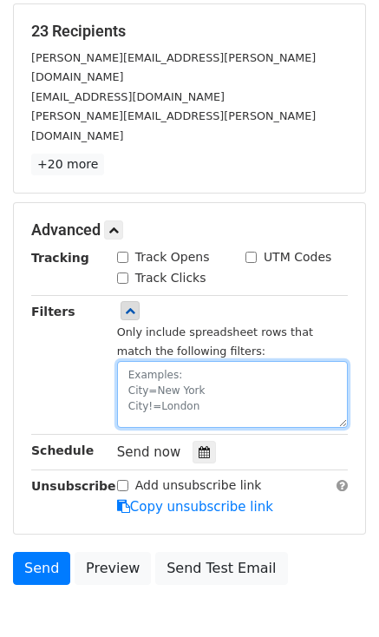
click at [145, 361] on textarea at bounding box center [232, 394] width 231 height 67
click at [229, 361] on textarea at bounding box center [232, 394] width 231 height 67
paste textarea "<<First name>> <<Grade level>> <<reading GE>> <<Math GE>>"
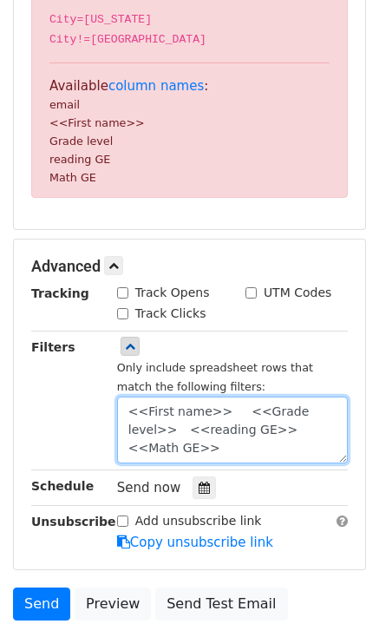
scroll to position [462, 0]
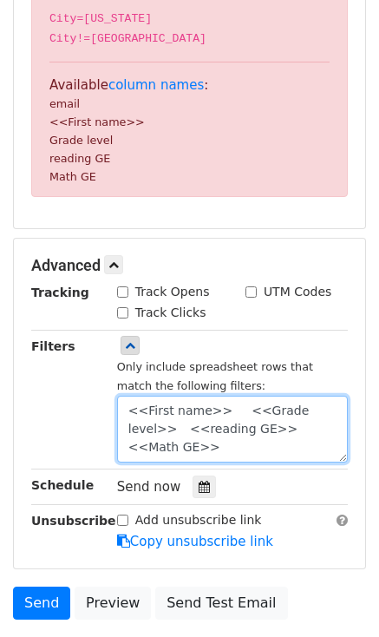
click at [252, 412] on textarea "<<First name>> <<Grade level>> <<reading GE>> <<Math GE>>" at bounding box center [232, 429] width 231 height 67
click at [323, 423] on textarea "<<First name>> Grade level>> <<reading GE>> <<Math GE>>" at bounding box center [232, 429] width 231 height 67
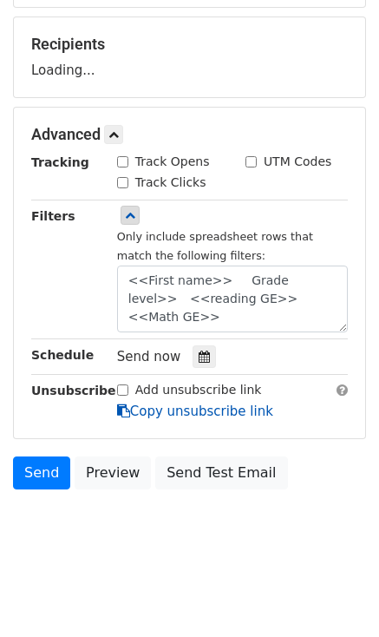
scroll to position [309, 0]
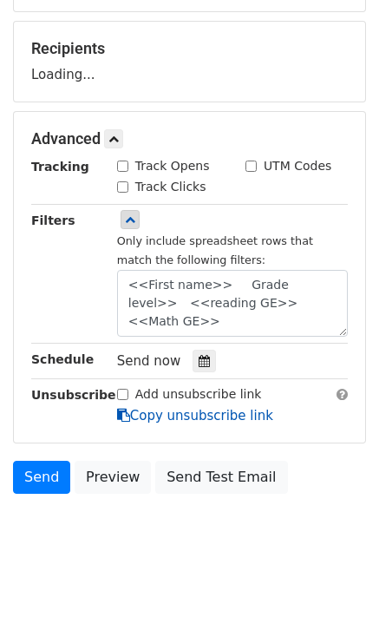
click at [228, 410] on link "Copy unsubscribe link" at bounding box center [195, 416] width 156 height 16
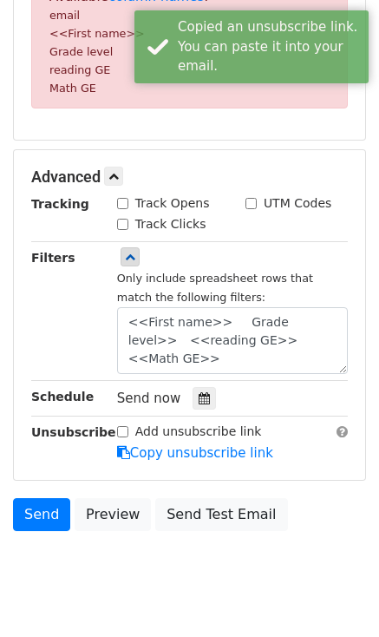
scroll to position [591, 0]
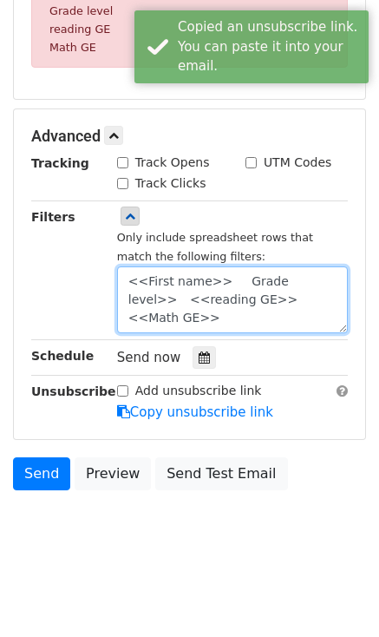
click at [239, 275] on textarea "<<First name>> Grade level>> <<reading GE>> <<Math GE>>" at bounding box center [232, 300] width 231 height 67
click at [237, 275] on textarea "<<First name>> Grade level>> <<reading GE>> <<Math GE>>" at bounding box center [232, 300] width 231 height 67
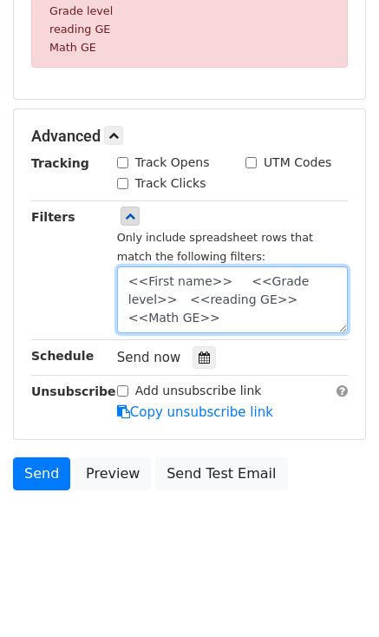
type textarea "<<First name>> <<Grade level>> <<reading GE>> <<Math GE>>"
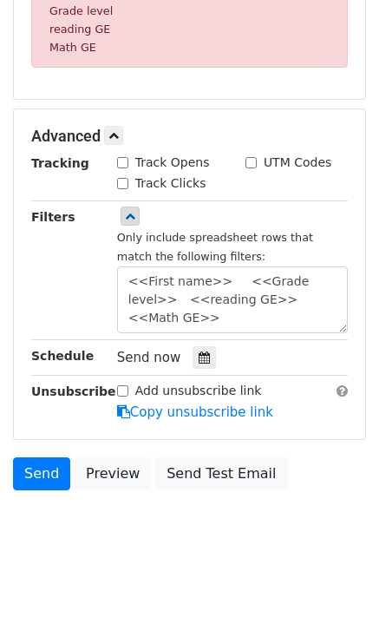
click at [237, 233] on small "Only include spreadsheet rows that match the following filters:" at bounding box center [215, 247] width 196 height 33
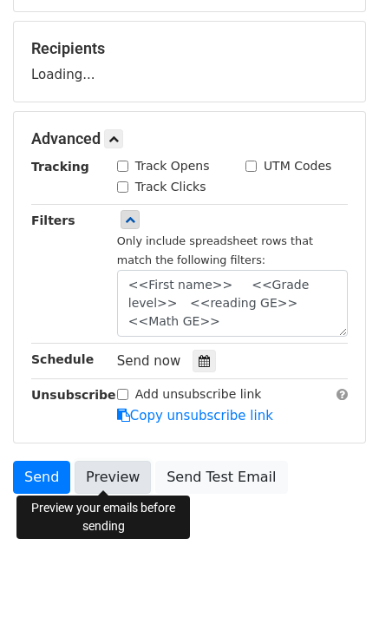
click at [112, 486] on link "Preview" at bounding box center [113, 477] width 76 height 33
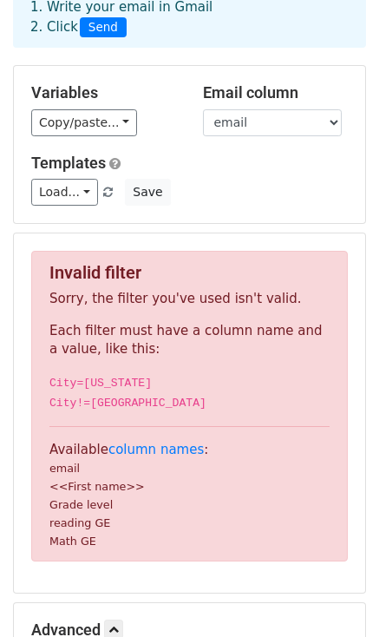
scroll to position [76, 0]
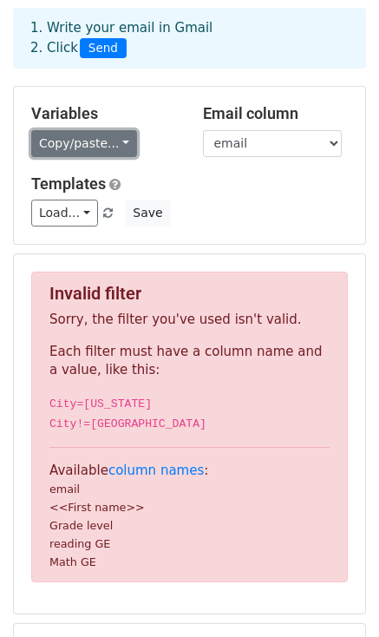
click at [64, 134] on link "Copy/paste..." at bounding box center [84, 143] width 106 height 27
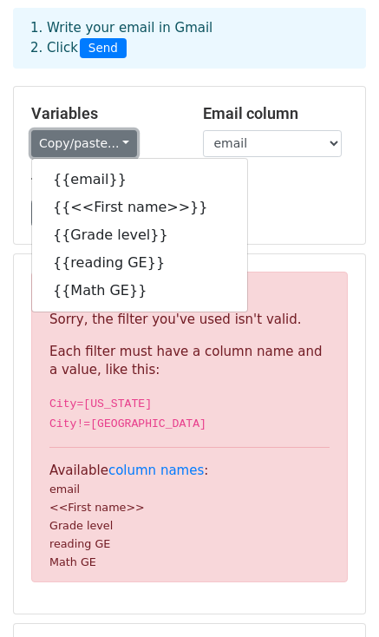
scroll to position [0, 0]
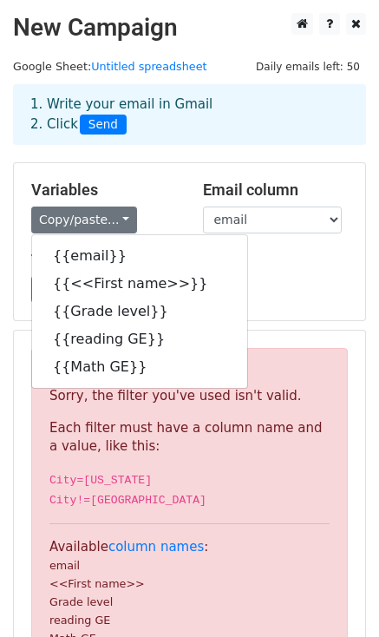
click at [162, 181] on h5 "Variables" at bounding box center [104, 190] width 146 height 19
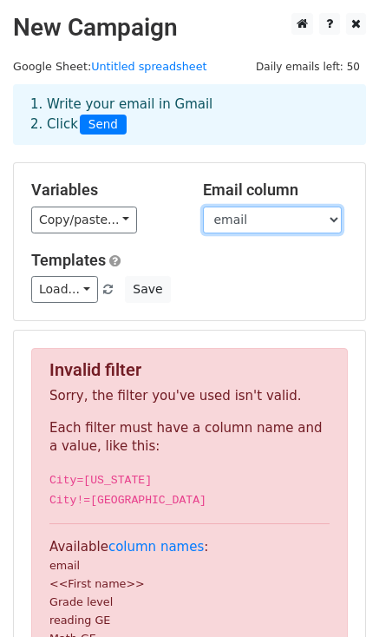
click at [264, 220] on select "email <<First name>> Grade level reading GE Math GE" at bounding box center [272, 220] width 139 height 27
click at [203, 207] on select "email <<First name>> Grade level reading GE Math GE" at bounding box center [272, 220] width 139 height 27
click at [263, 211] on select "email <<First name>> Grade level reading GE Math GE" at bounding box center [272, 220] width 139 height 27
select select "email"
click at [203, 207] on select "email <<First name>> Grade level reading GE Math GE" at bounding box center [272, 220] width 139 height 27
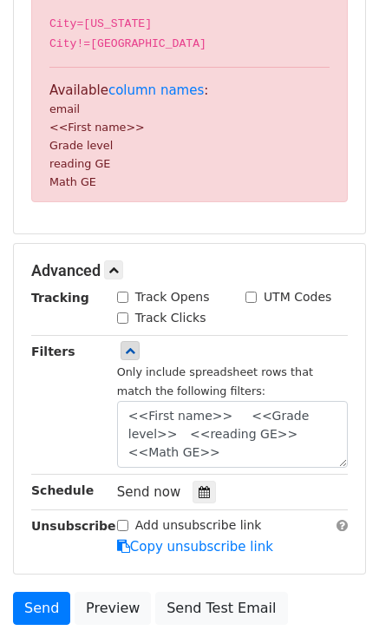
scroll to position [455, 0]
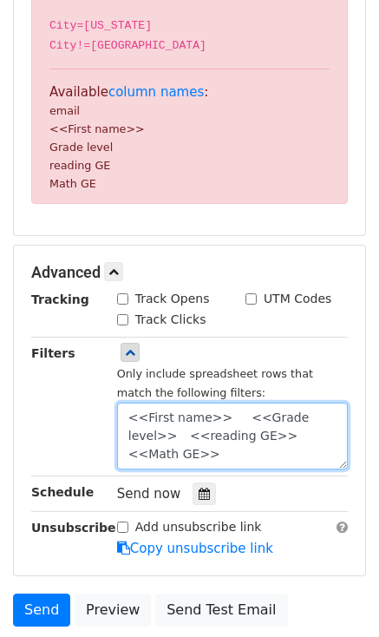
click at [225, 433] on textarea "<<First name>> <<Grade level>> <<reading GE>> <<Math GE>>" at bounding box center [232, 436] width 231 height 67
drag, startPoint x: 322, startPoint y: 445, endPoint x: 78, endPoint y: 407, distance: 246.8
click at [78, 407] on div "Filters Only include spreadsheet rows that match the following filters: <<First…" at bounding box center [189, 407] width 343 height 126
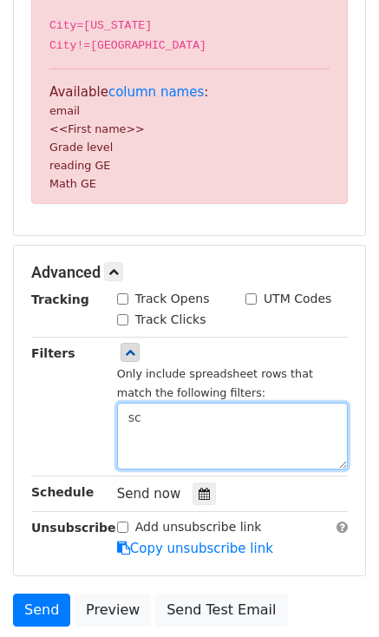
type textarea "s"
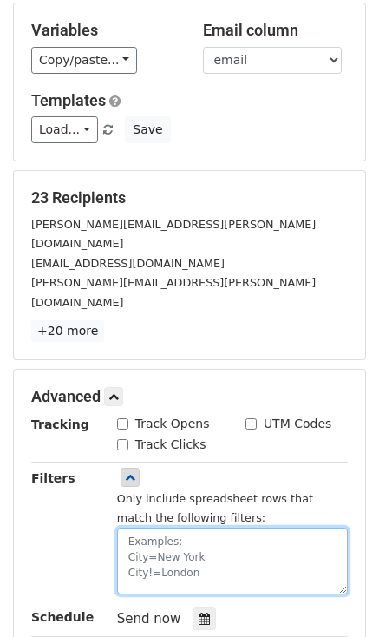
scroll to position [379, 0]
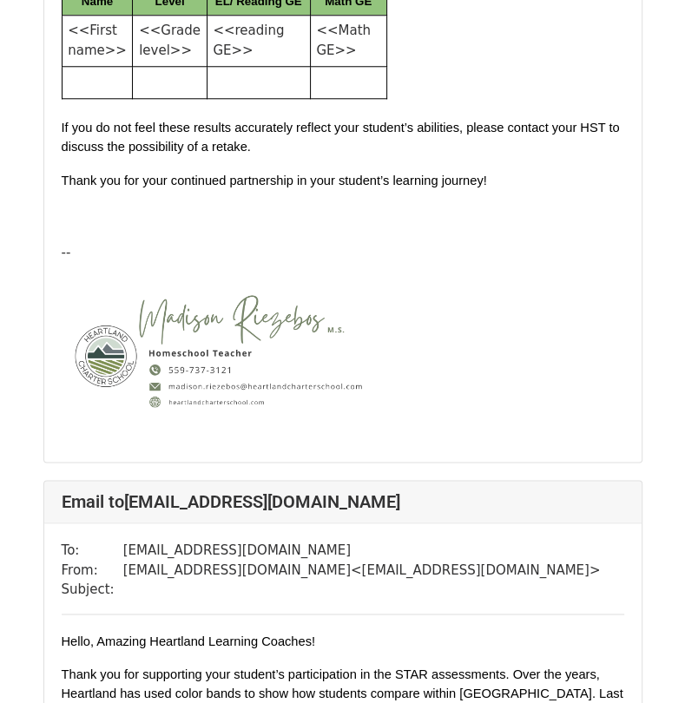
scroll to position [847, 0]
